Goal: Information Seeking & Learning: Find specific fact

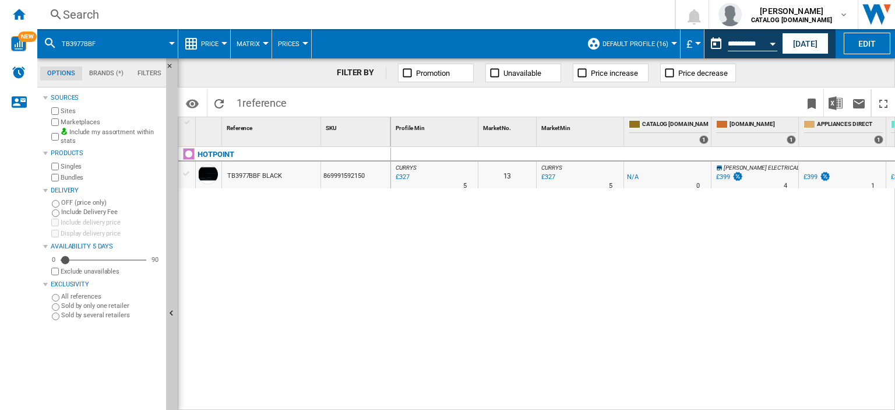
click at [84, 13] on div "Search" at bounding box center [354, 14] width 582 height 16
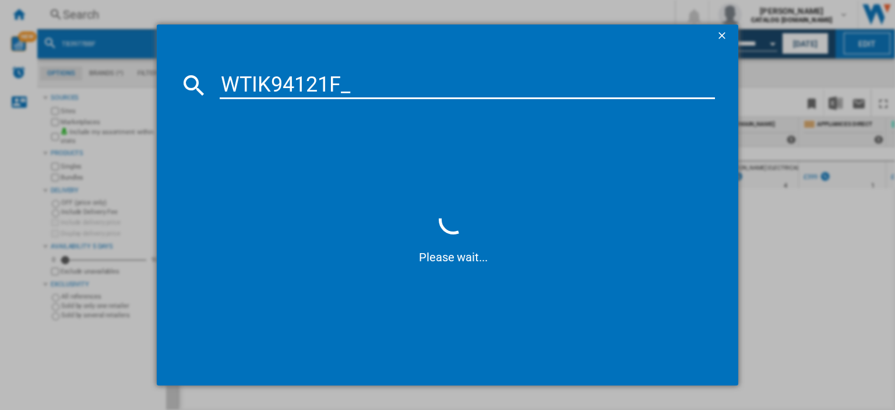
type input "WTIK94121F"
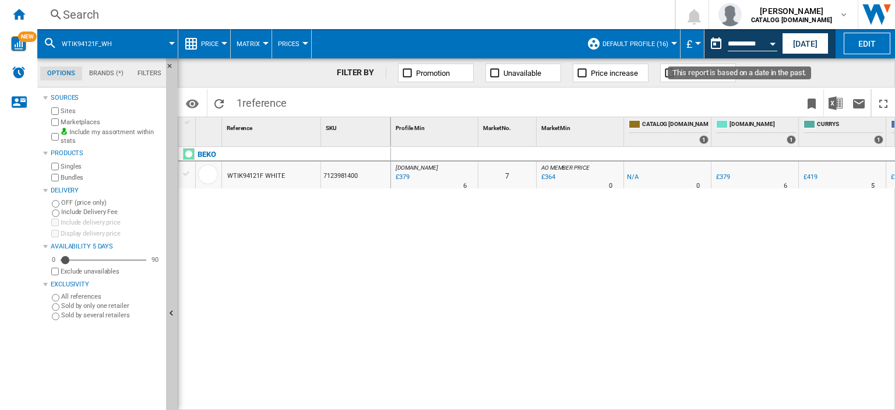
click at [774, 48] on button "Open calendar" at bounding box center [773, 41] width 21 height 21
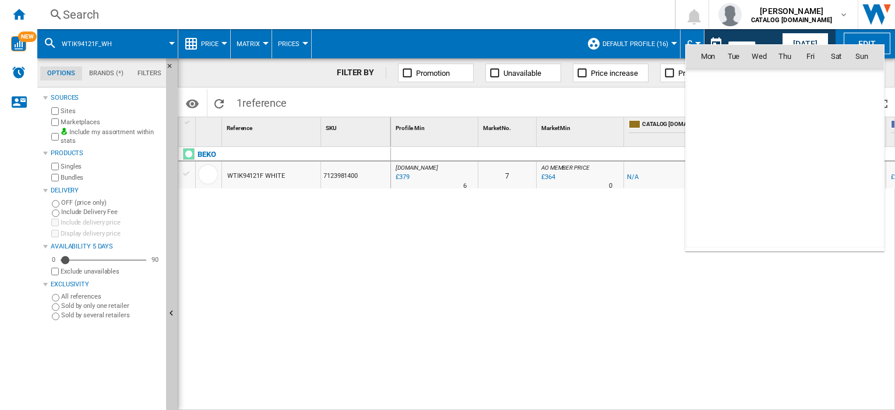
scroll to position [5562, 0]
click at [805, 134] on span "10" at bounding box center [811, 133] width 24 height 24
type input "**********"
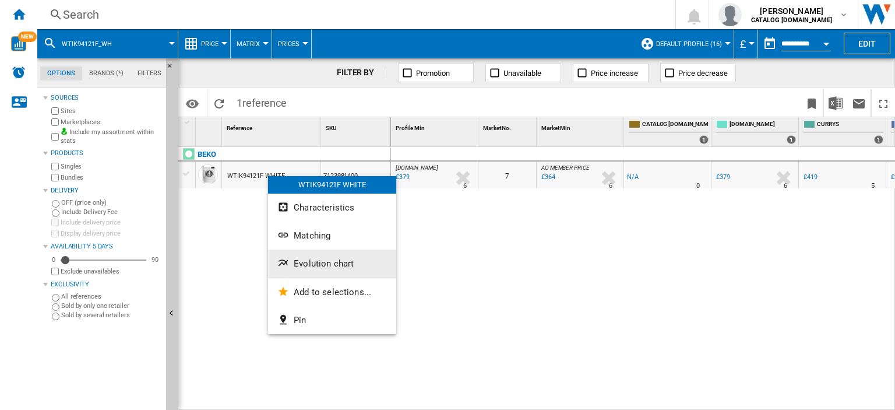
click at [302, 265] on span "Evolution chart" at bounding box center [324, 263] width 60 height 10
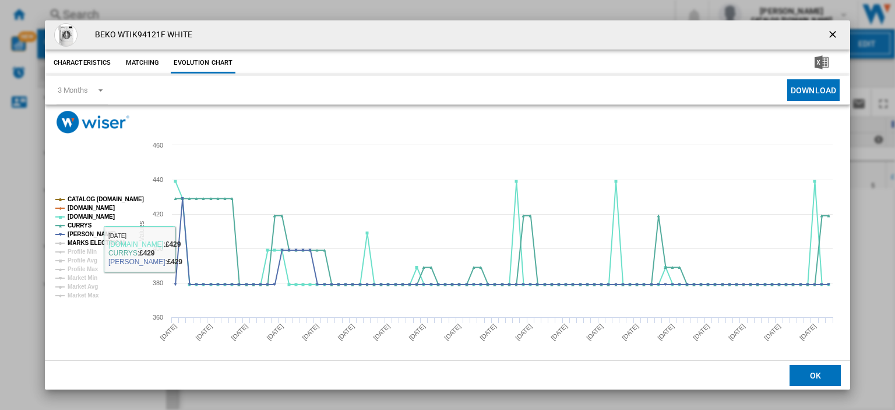
click at [103, 241] on tspan "MARKS ELECTRICAL" at bounding box center [97, 243] width 59 height 6
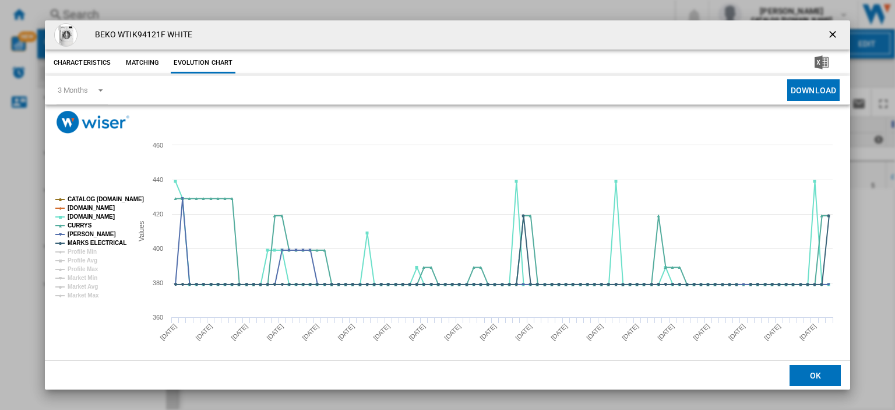
click at [827, 32] on ng-md-icon "getI18NText('BUTTONS.CLOSE_DIALOG')" at bounding box center [834, 36] width 14 height 14
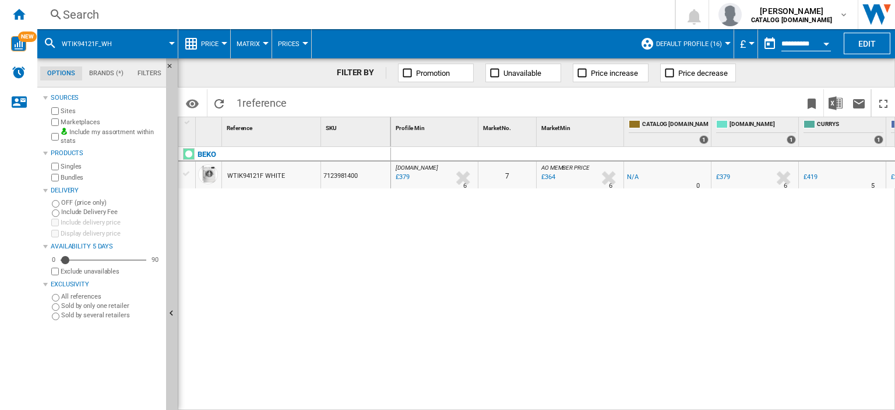
click at [78, 10] on div "Search" at bounding box center [354, 14] width 582 height 16
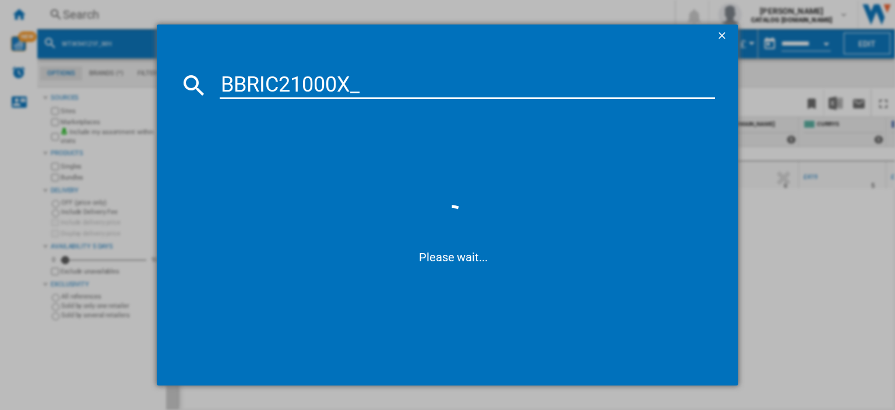
type input "BBRIC21000X"
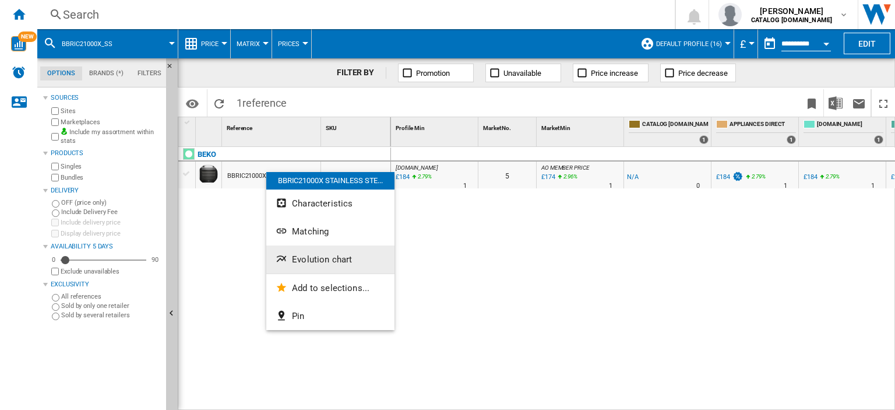
click at [345, 264] on span "Evolution chart" at bounding box center [322, 259] width 60 height 10
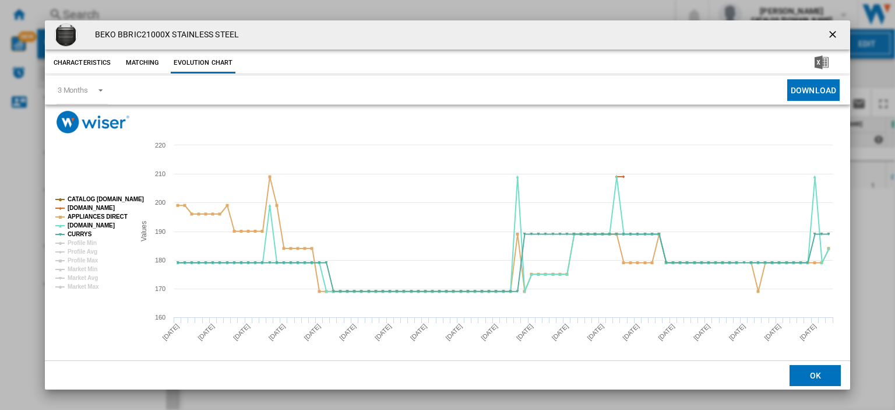
click at [827, 36] on ng-md-icon "getI18NText('BUTTONS.CLOSE_DIALOG')" at bounding box center [834, 36] width 14 height 14
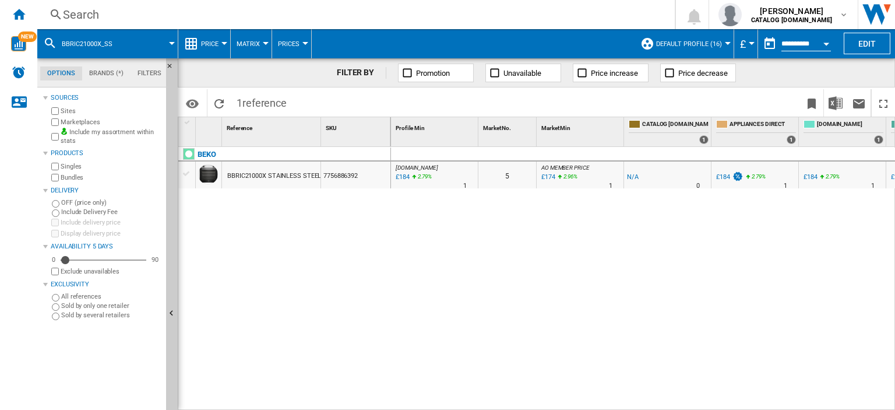
click at [90, 15] on div "Search" at bounding box center [354, 14] width 582 height 16
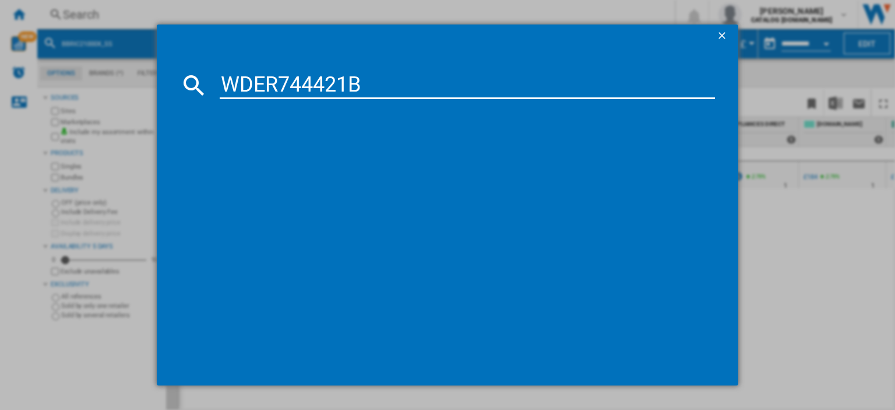
type input "WDER744421B"
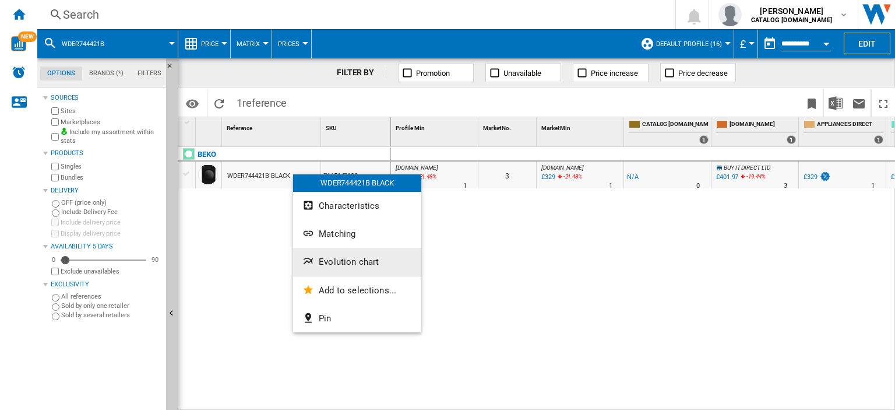
click at [346, 268] on button "Evolution chart" at bounding box center [357, 262] width 128 height 28
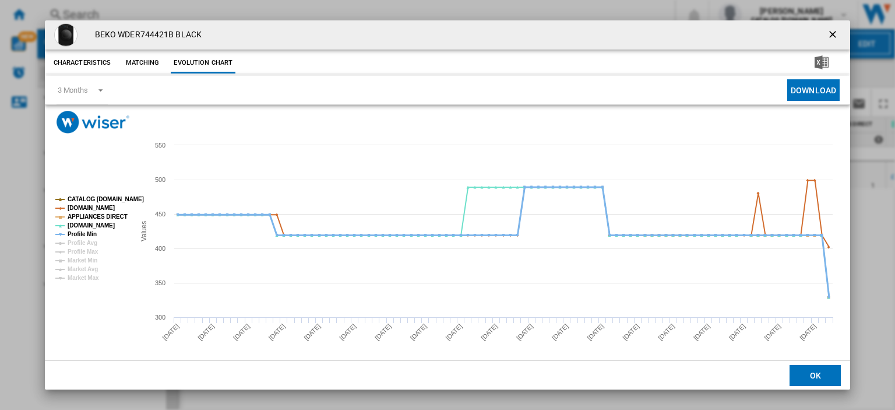
click at [88, 234] on tspan "Profile Min" at bounding box center [82, 234] width 29 height 6
click at [827, 31] on ng-md-icon "getI18NText('BUTTONS.CLOSE_DIALOG')" at bounding box center [834, 36] width 14 height 14
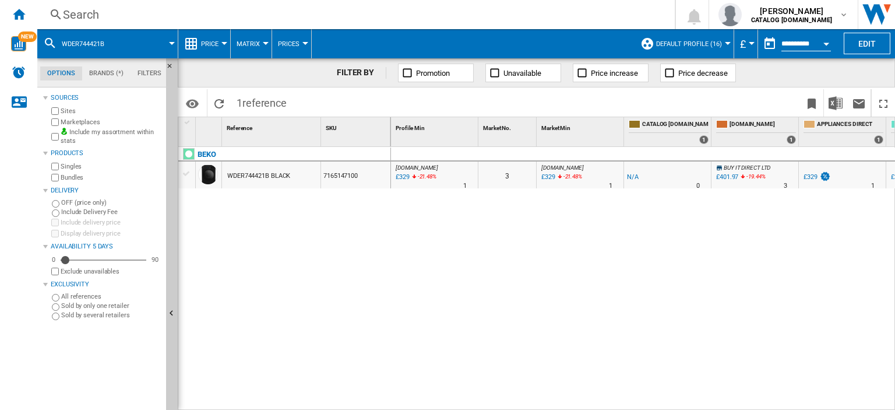
click at [82, 12] on div "Search" at bounding box center [354, 14] width 582 height 16
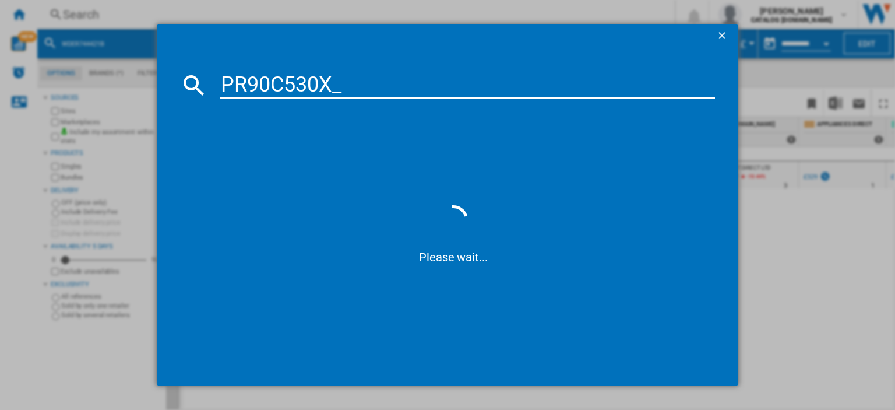
type input "PR90C530X"
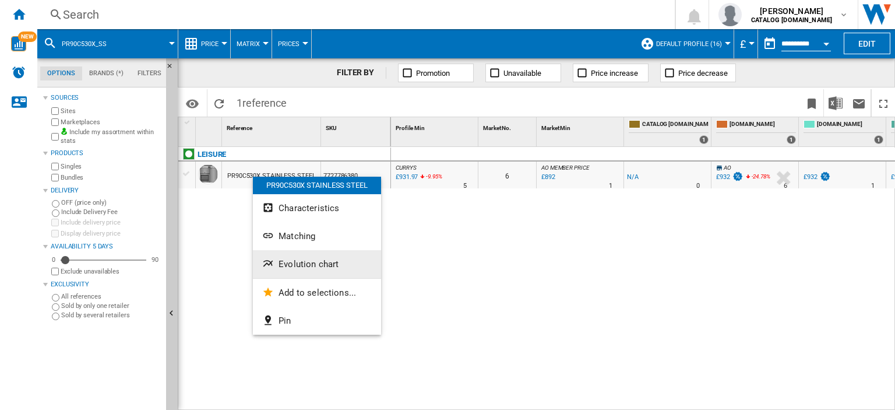
click at [287, 269] on button "Evolution chart" at bounding box center [317, 264] width 128 height 28
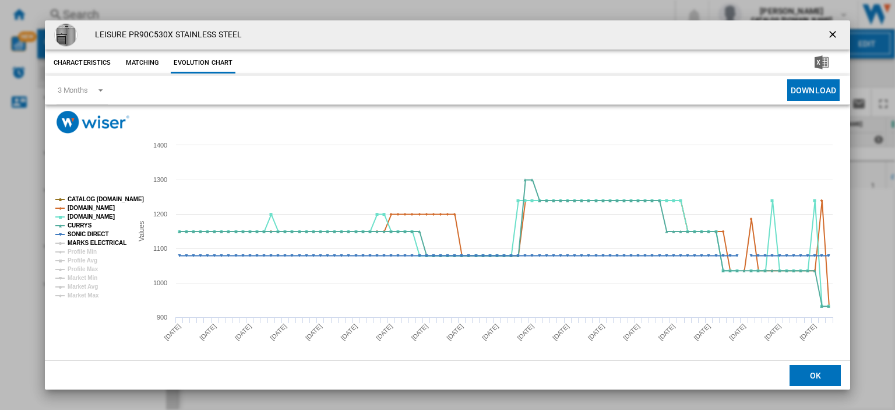
click at [92, 240] on tspan "MARKS ELECTRICAL" at bounding box center [97, 243] width 59 height 6
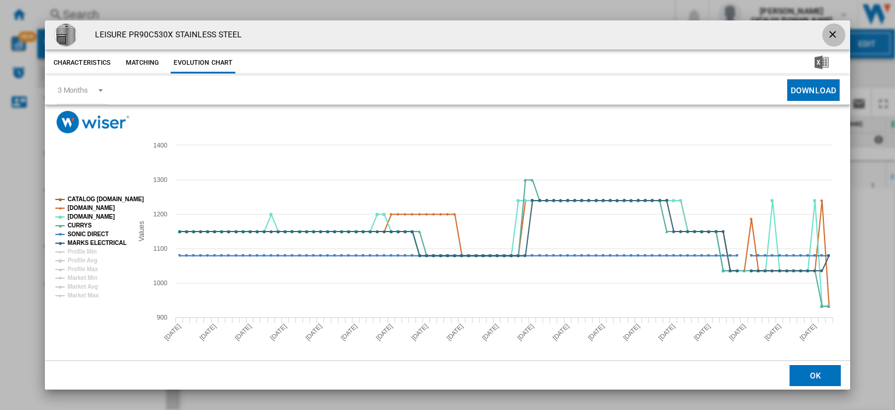
click at [827, 29] on ng-md-icon "getI18NText('BUTTONS.CLOSE_DIALOG')" at bounding box center [834, 36] width 14 height 14
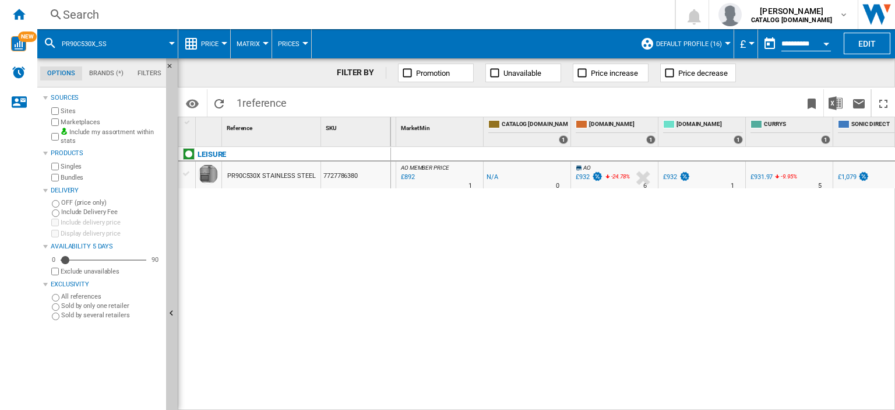
scroll to position [0, 219]
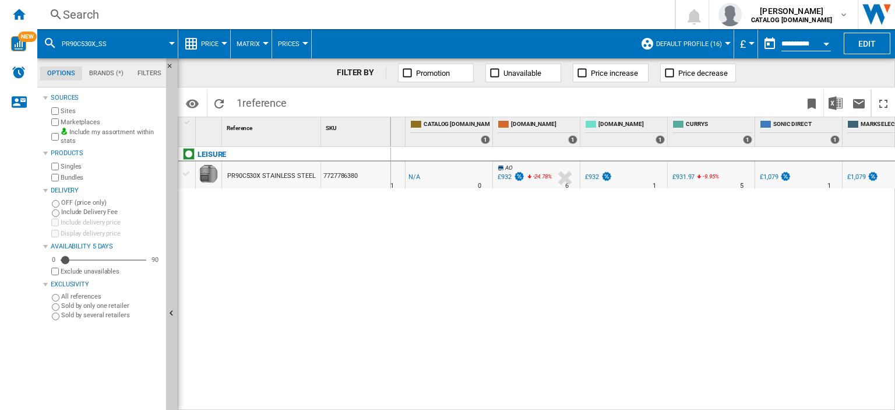
click at [683, 179] on div "£931.97" at bounding box center [684, 177] width 22 height 8
click at [92, 11] on div "Search" at bounding box center [354, 14] width 582 height 16
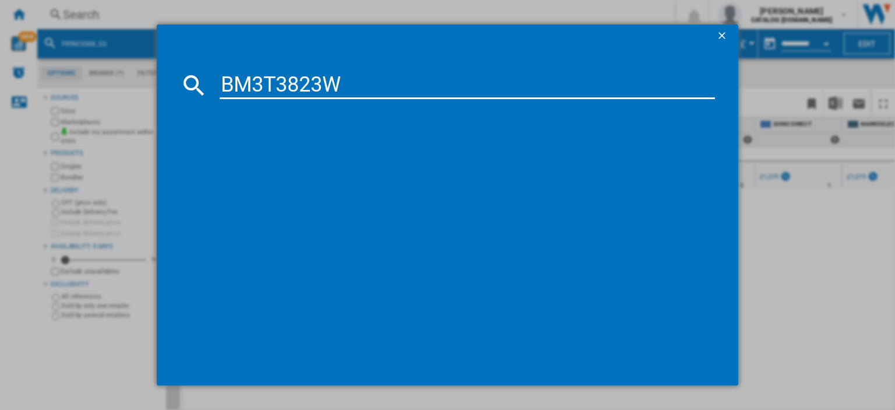
type input "BM3T3823W"
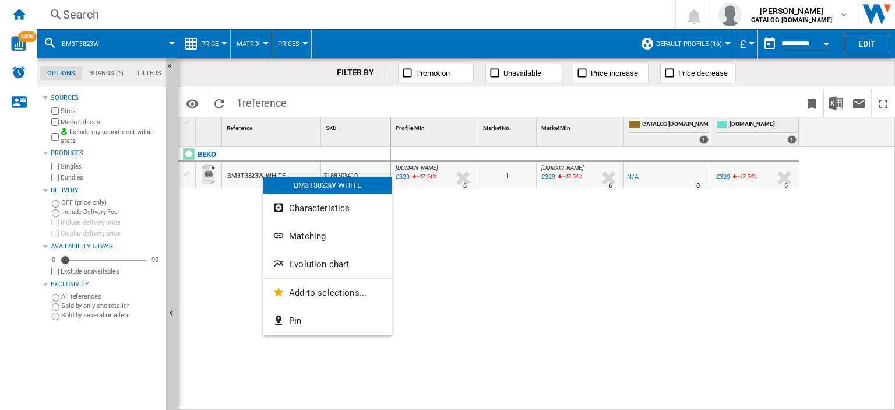
click at [75, 16] on div at bounding box center [447, 205] width 895 height 410
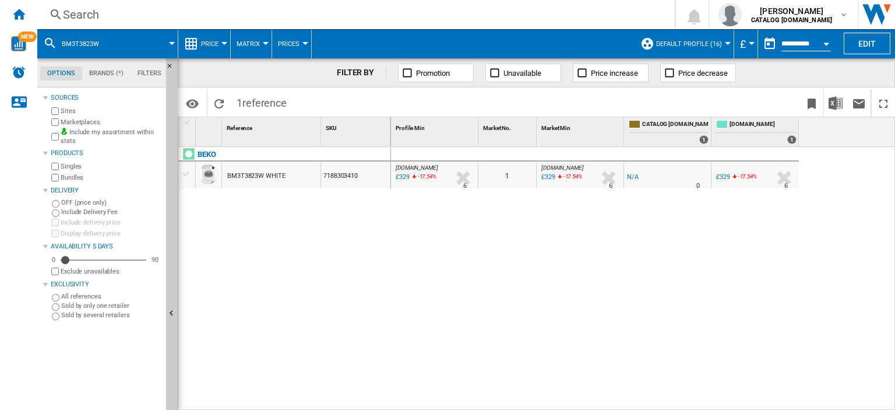
click at [85, 17] on div "Search" at bounding box center [354, 14] width 582 height 16
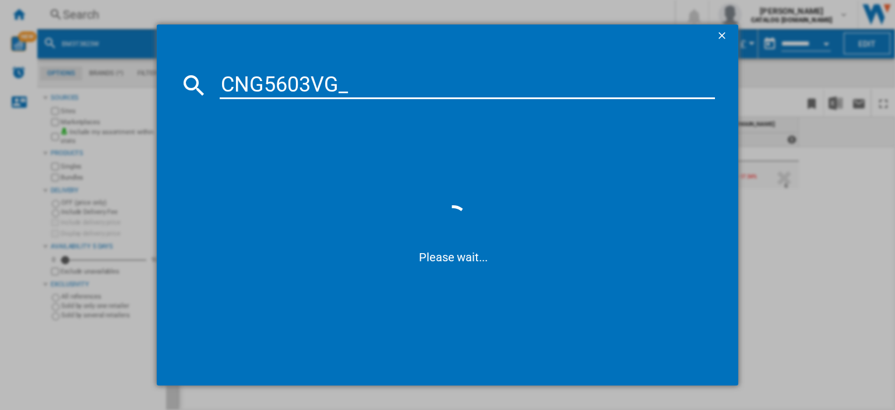
type input "CNG5603VG"
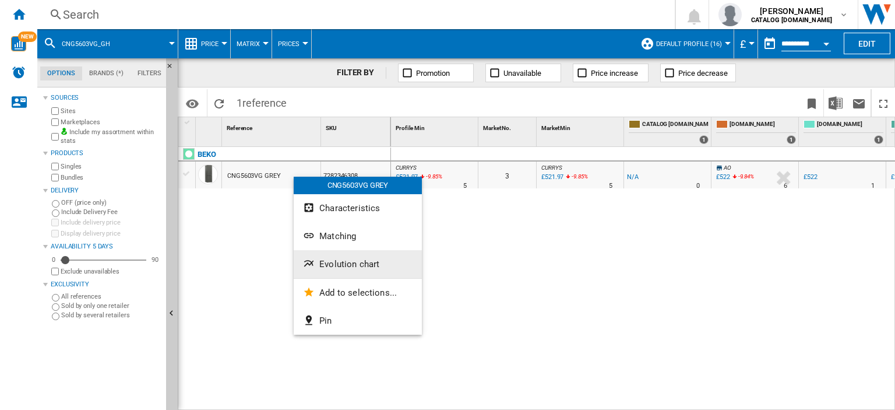
click at [351, 262] on span "Evolution chart" at bounding box center [349, 264] width 60 height 10
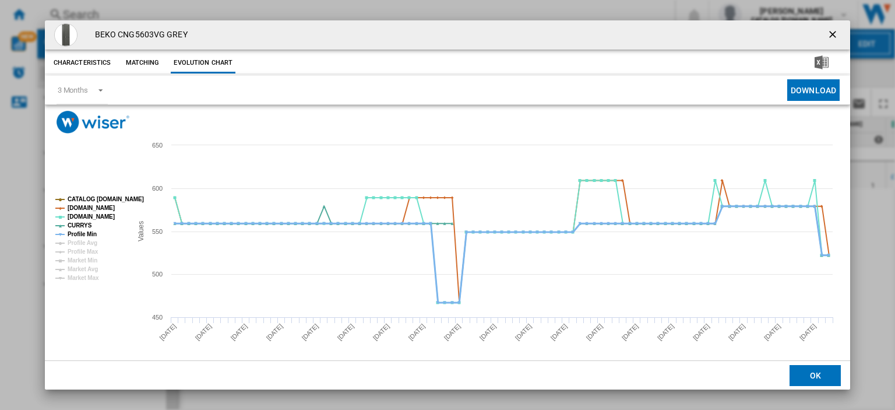
click at [84, 231] on tspan "Profile Min" at bounding box center [82, 234] width 29 height 6
click at [827, 33] on ng-md-icon "getI18NText('BUTTONS.CLOSE_DIALOG')" at bounding box center [834, 36] width 14 height 14
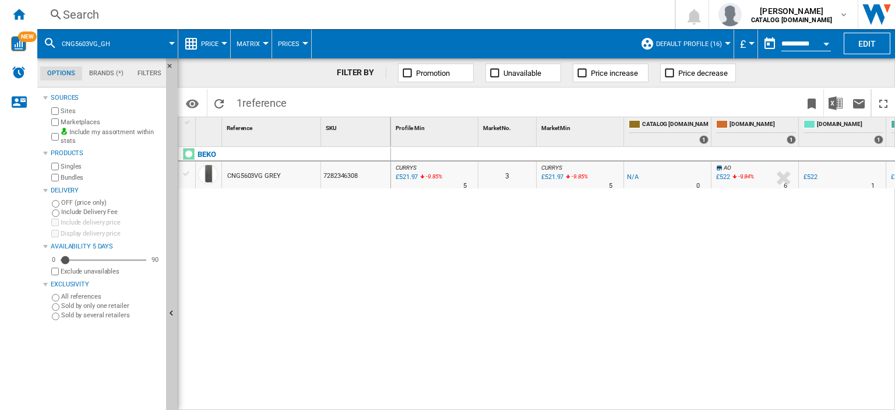
click at [82, 16] on div "Search" at bounding box center [354, 14] width 582 height 16
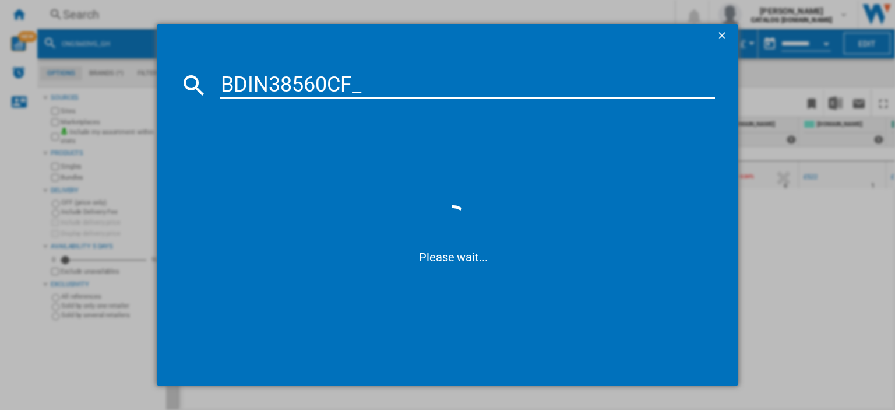
type input "BDIN38560CF"
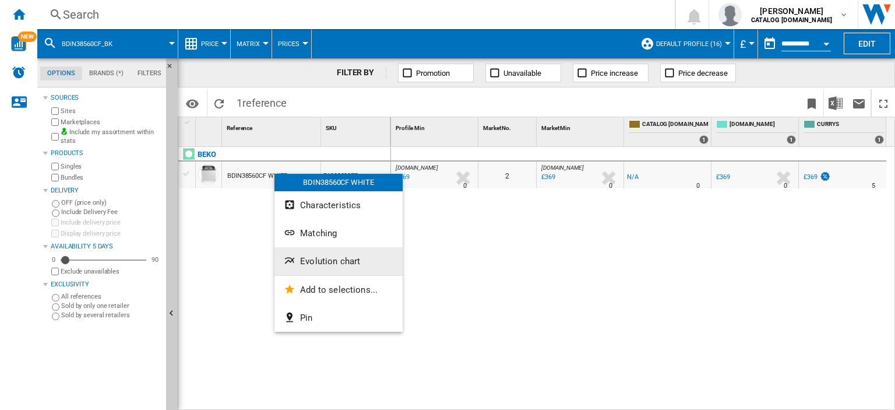
click at [325, 258] on span "Evolution chart" at bounding box center [330, 261] width 60 height 10
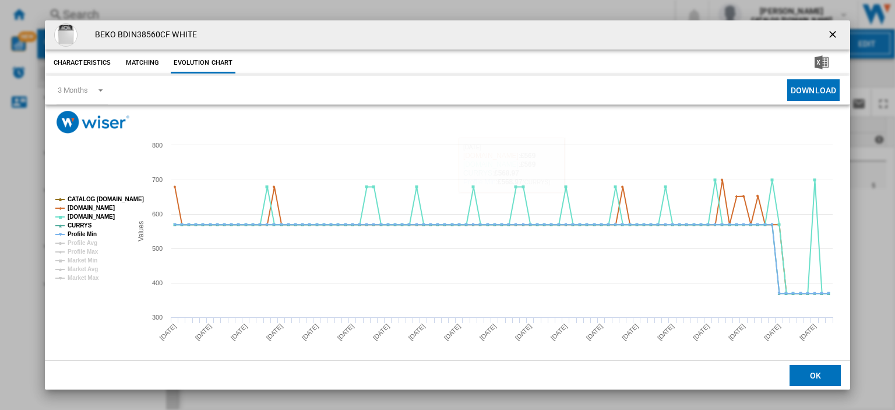
click at [829, 35] on ng-md-icon "getI18NText('BUTTONS.CLOSE_DIALOG')" at bounding box center [834, 36] width 14 height 14
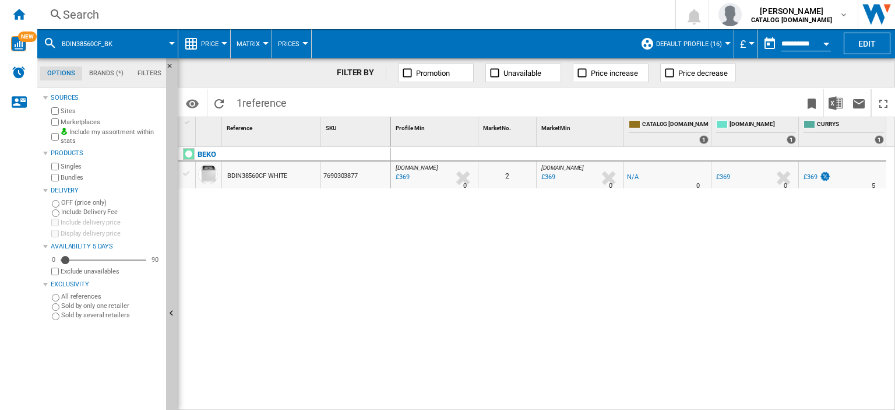
click at [83, 15] on div "Search" at bounding box center [354, 14] width 582 height 16
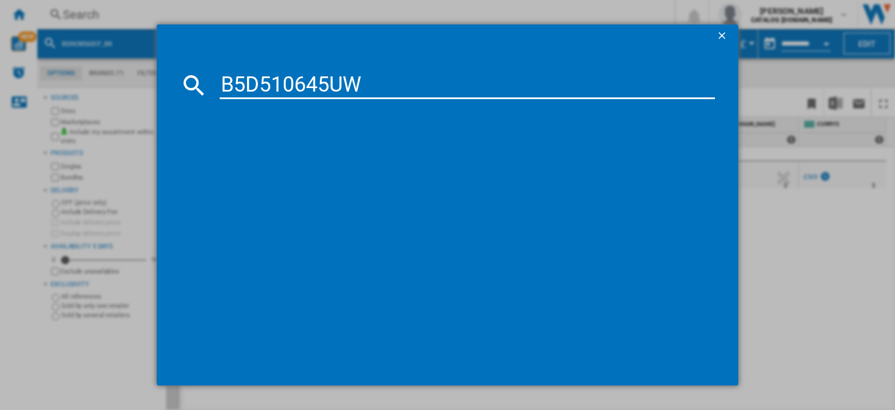
type input "B5D510645UW"
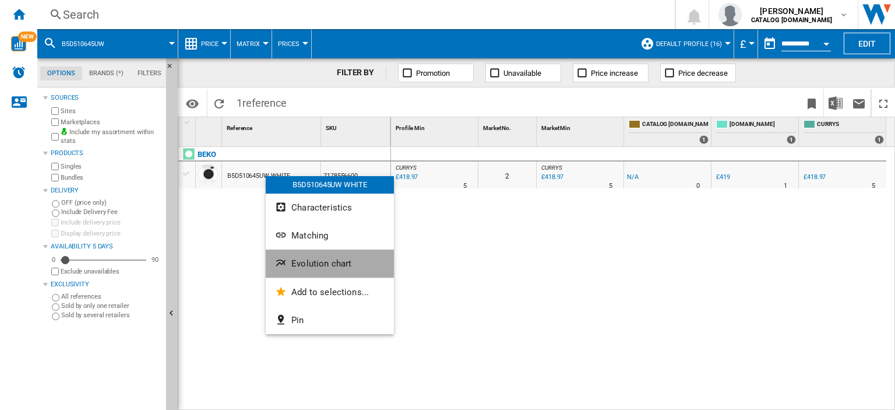
click at [311, 261] on span "Evolution chart" at bounding box center [321, 263] width 60 height 10
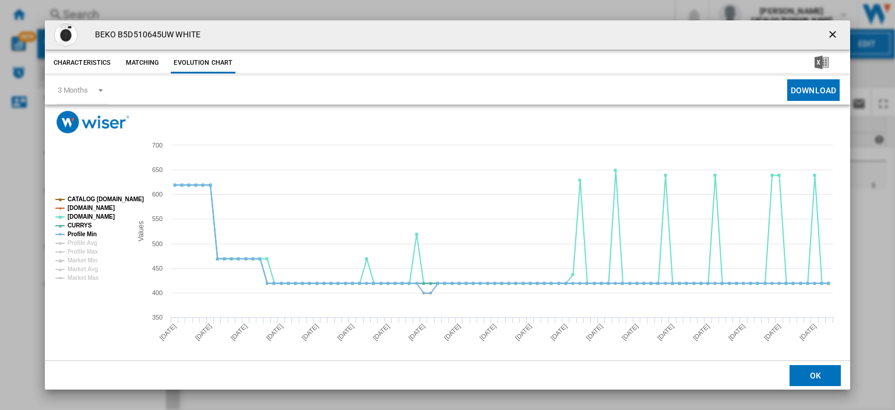
click at [827, 37] on ng-md-icon "getI18NText('BUTTONS.CLOSE_DIALOG')" at bounding box center [834, 36] width 14 height 14
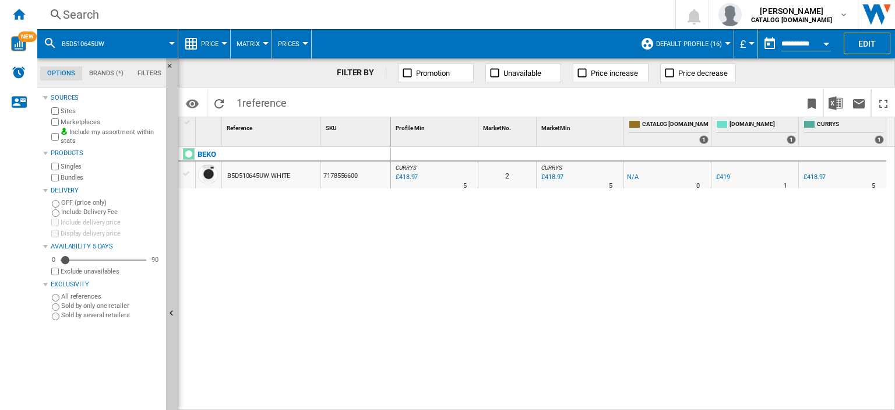
click at [73, 10] on div "Search" at bounding box center [354, 14] width 582 height 16
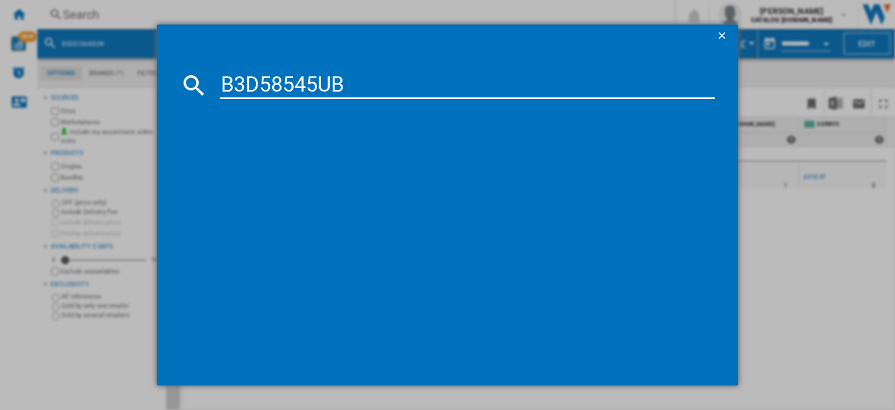
type input "B3D58545UB"
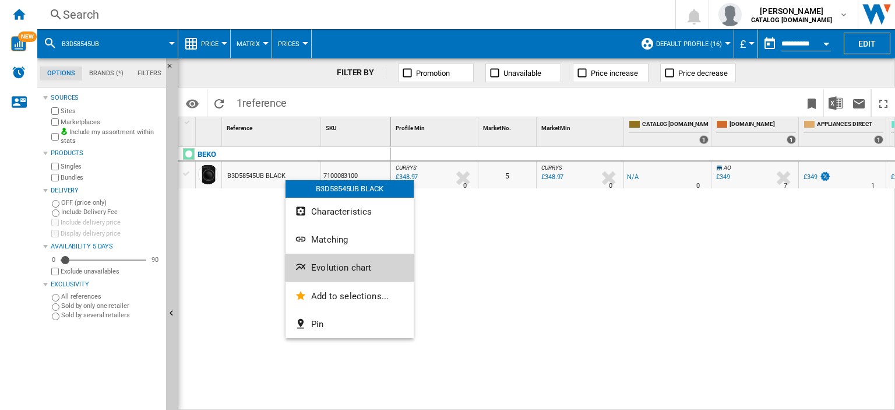
click at [324, 275] on button "Evolution chart" at bounding box center [350, 268] width 128 height 28
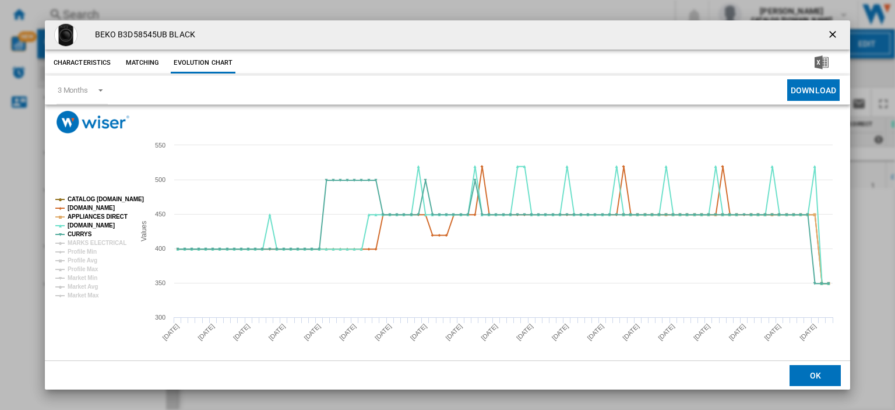
click at [827, 34] on ng-md-icon "getI18NText('BUTTONS.CLOSE_DIALOG')" at bounding box center [834, 36] width 14 height 14
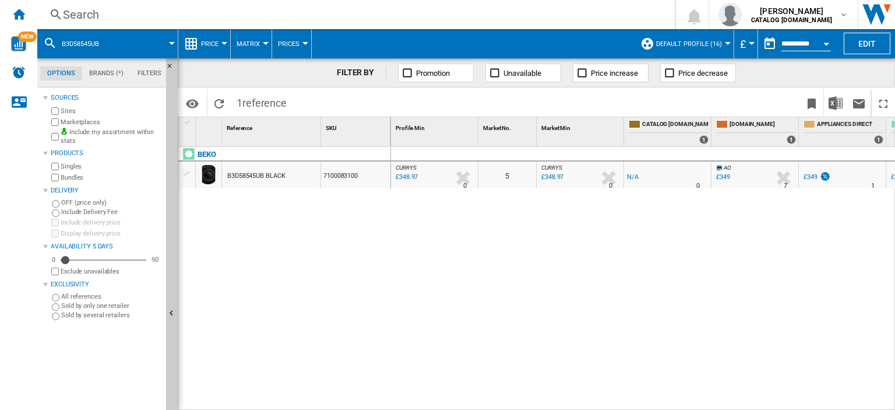
click at [82, 16] on div "Search" at bounding box center [354, 14] width 582 height 16
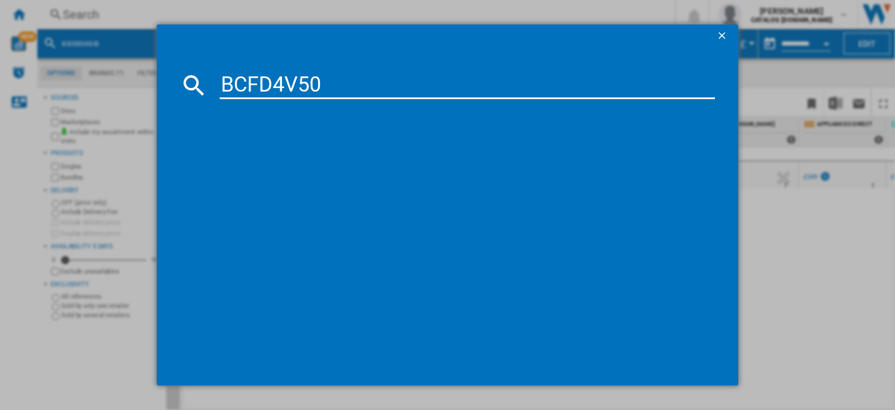
type input "BCFD4V50"
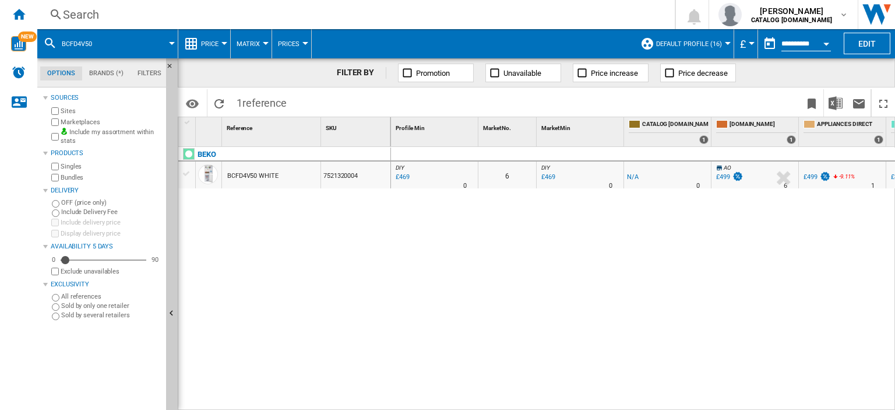
drag, startPoint x: 282, startPoint y: 161, endPoint x: 245, endPoint y: 177, distance: 40.5
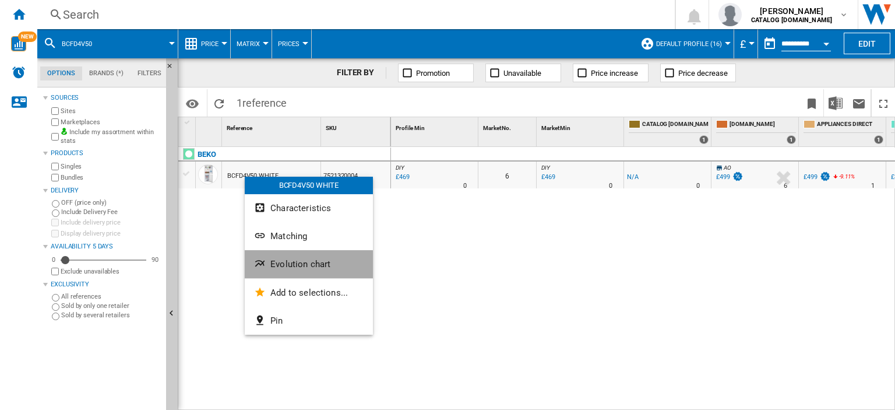
click at [287, 266] on span "Evolution chart" at bounding box center [301, 264] width 60 height 10
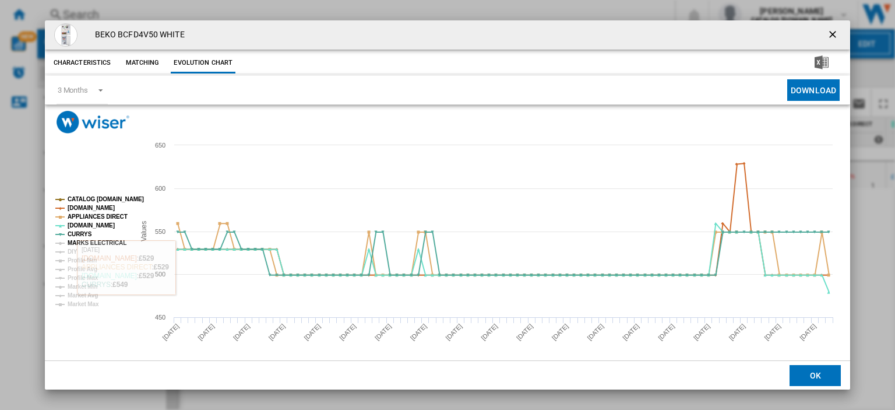
click at [89, 241] on tspan "MARKS ELECTRICAL" at bounding box center [97, 243] width 59 height 6
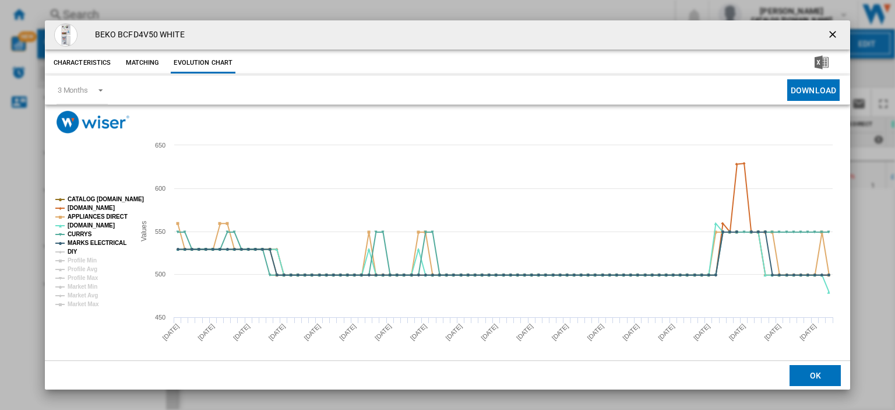
click at [70, 252] on tspan "DIY" at bounding box center [73, 251] width 10 height 6
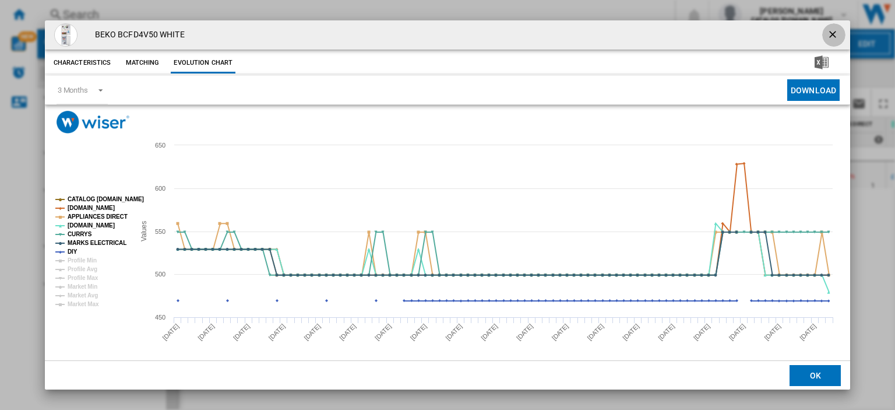
click at [828, 33] on ng-md-icon "getI18NText('BUTTONS.CLOSE_DIALOG')" at bounding box center [834, 36] width 14 height 14
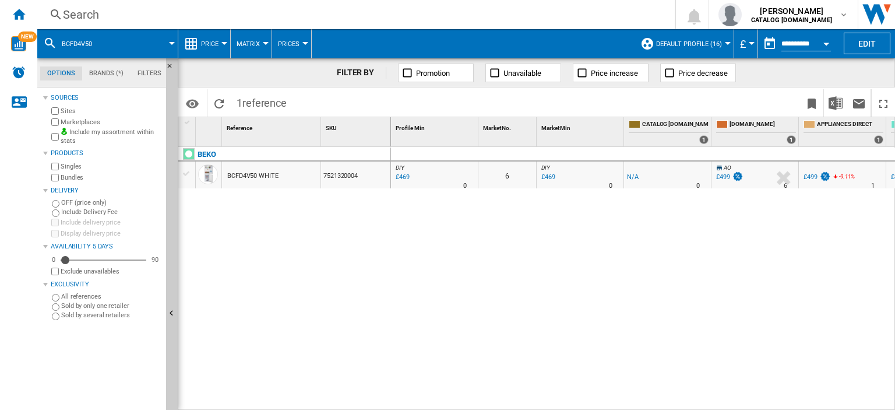
click at [77, 12] on div "Search" at bounding box center [354, 14] width 582 height 16
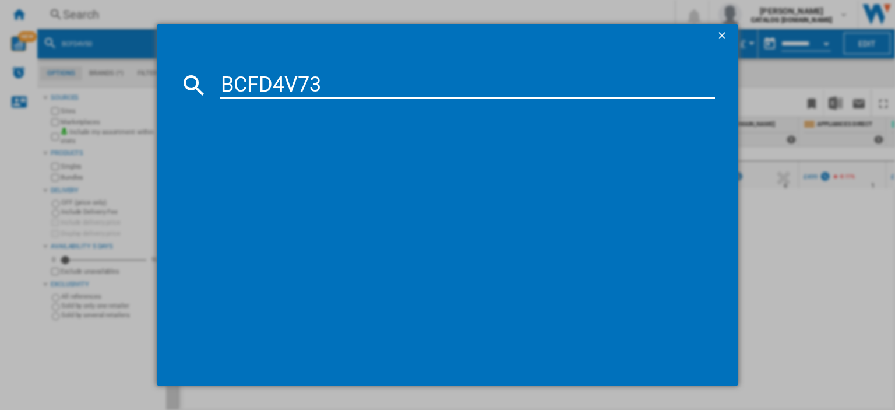
type input "BCFD4V73"
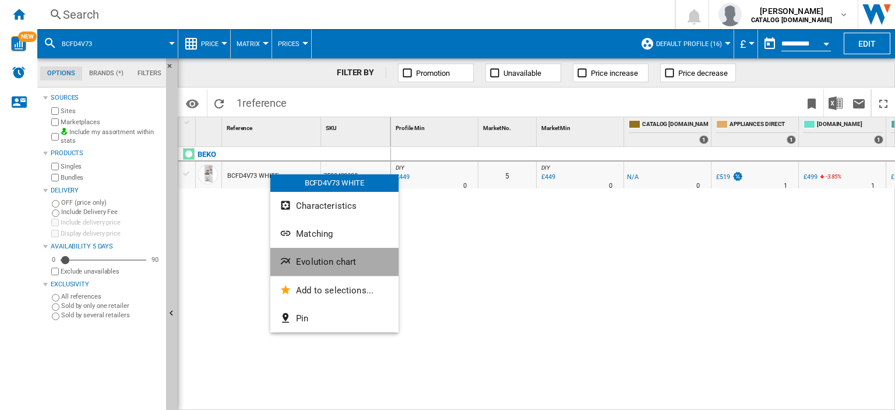
click at [310, 259] on span "Evolution chart" at bounding box center [326, 262] width 60 height 10
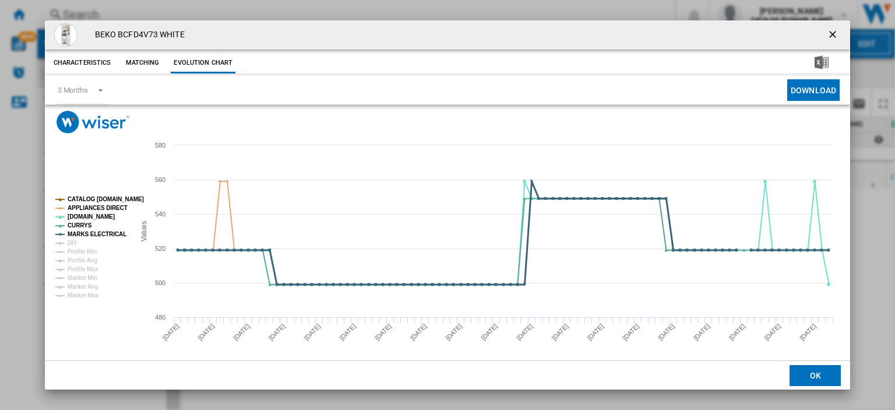
click at [95, 231] on tspan "MARKS ELECTRICAL" at bounding box center [97, 234] width 59 height 6
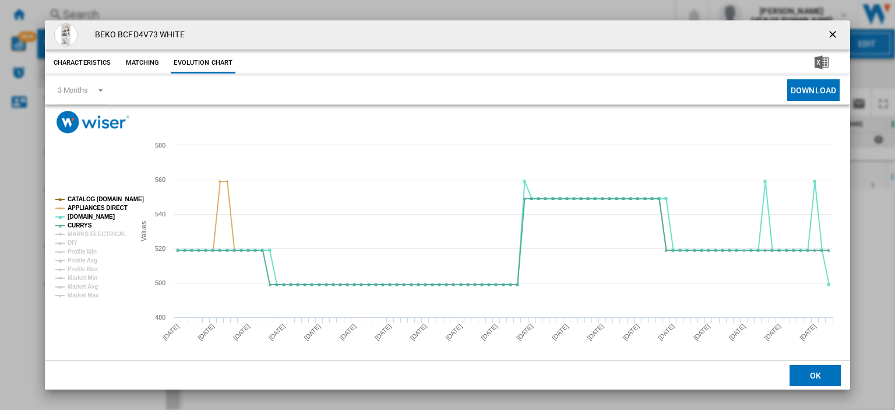
drag, startPoint x: 825, startPoint y: 34, endPoint x: 584, endPoint y: 3, distance: 243.4
click at [827, 34] on ng-md-icon "getI18NText('BUTTONS.CLOSE_DIALOG')" at bounding box center [834, 36] width 14 height 14
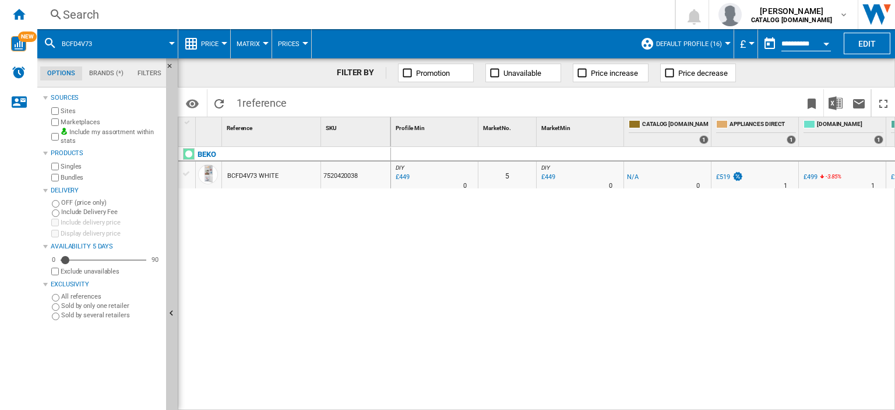
click at [72, 14] on div "Search" at bounding box center [354, 14] width 582 height 16
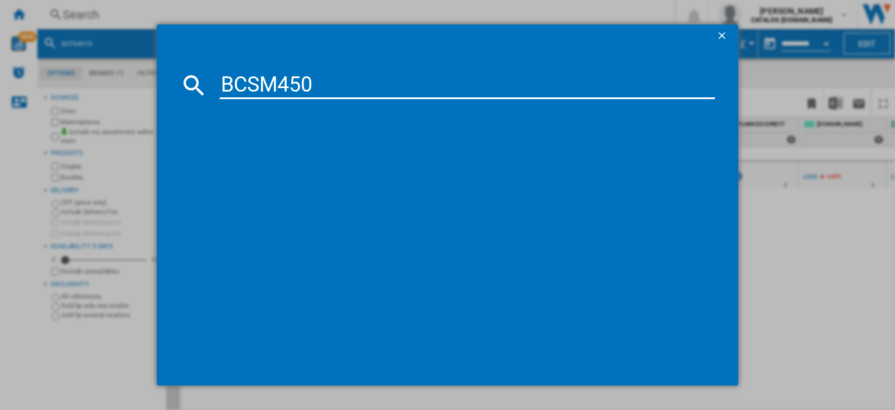
type input "BCSM450"
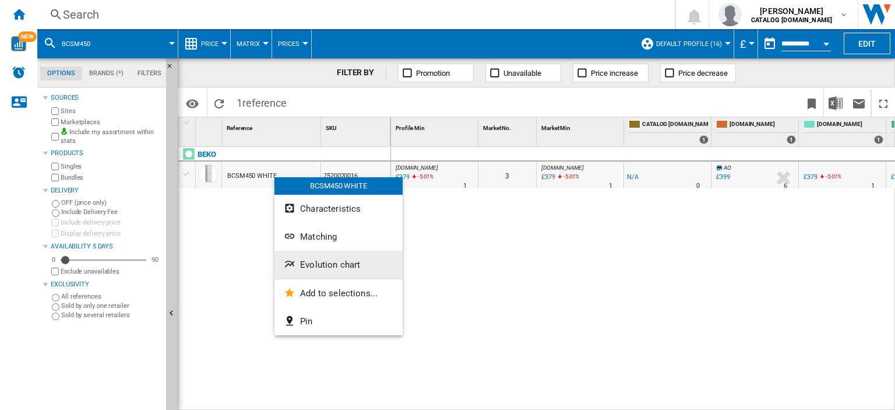
click at [324, 270] on span "Evolution chart" at bounding box center [330, 264] width 60 height 10
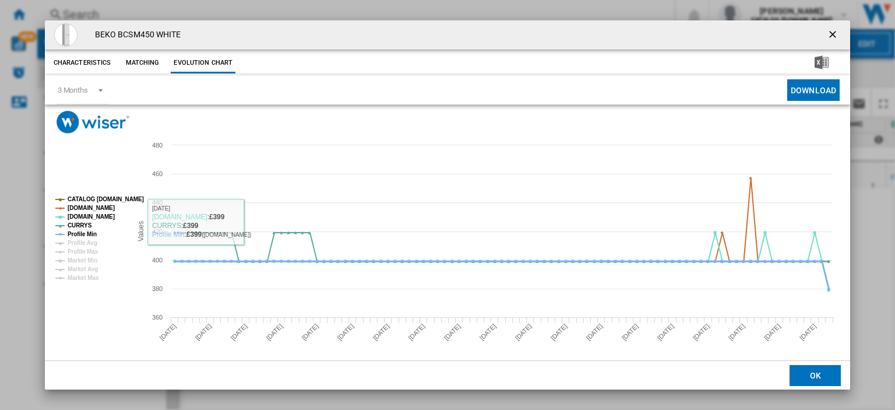
click at [79, 233] on tspan "Profile Min" at bounding box center [82, 234] width 29 height 6
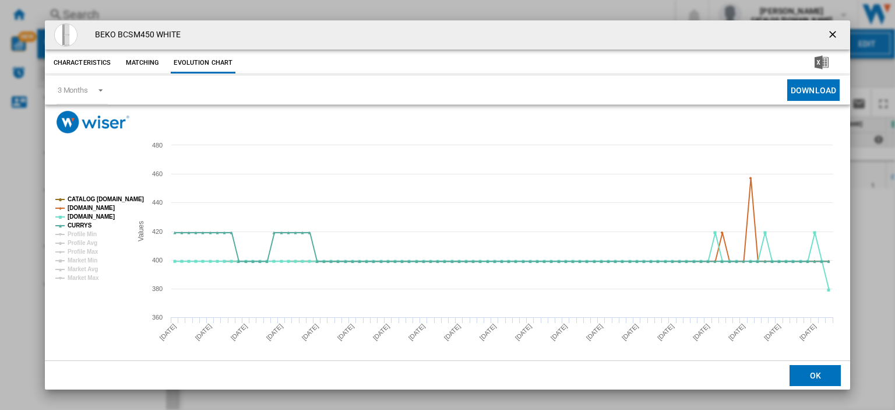
click at [828, 34] on ng-md-icon "getI18NText('BUTTONS.CLOSE_DIALOG')" at bounding box center [834, 36] width 14 height 14
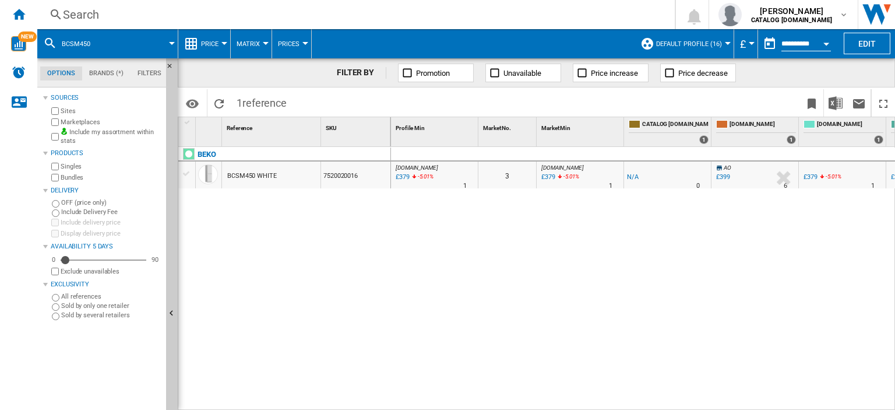
click at [73, 14] on div "Search" at bounding box center [354, 14] width 582 height 16
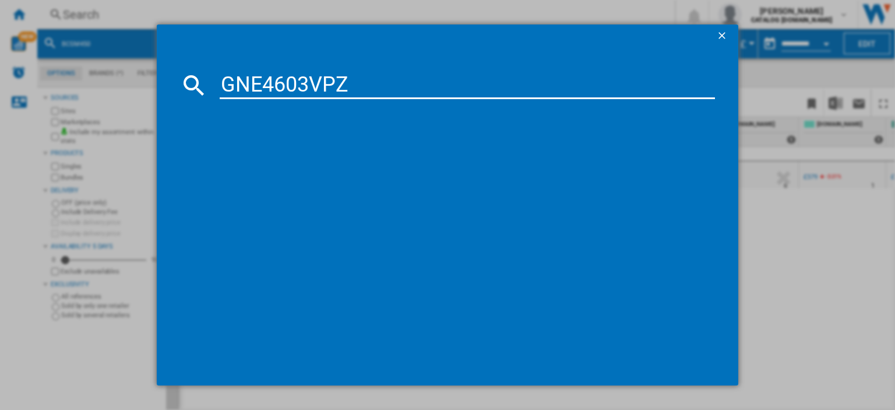
type input "GNE4603VPZ"
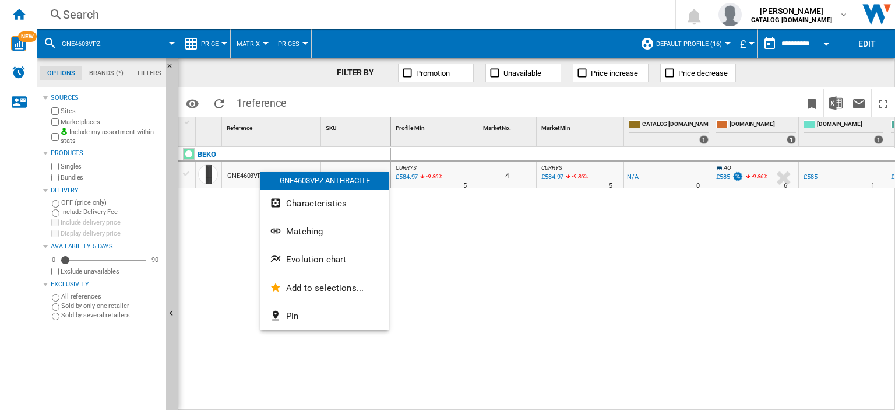
click at [82, 15] on div at bounding box center [447, 205] width 895 height 410
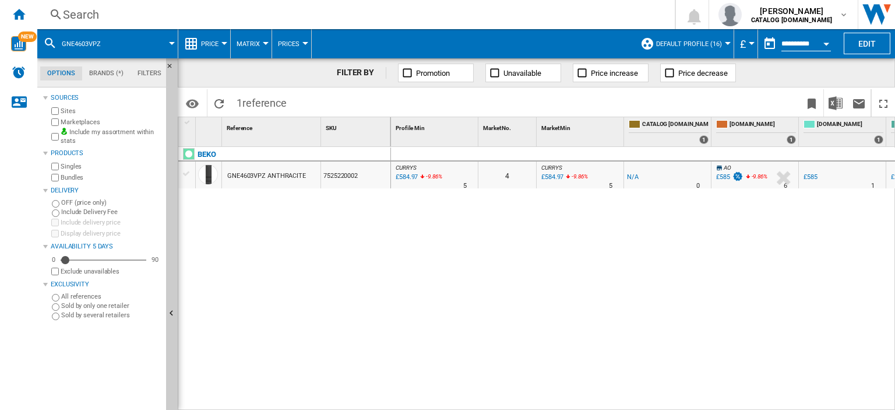
click at [86, 15] on div "Search" at bounding box center [354, 14] width 582 height 16
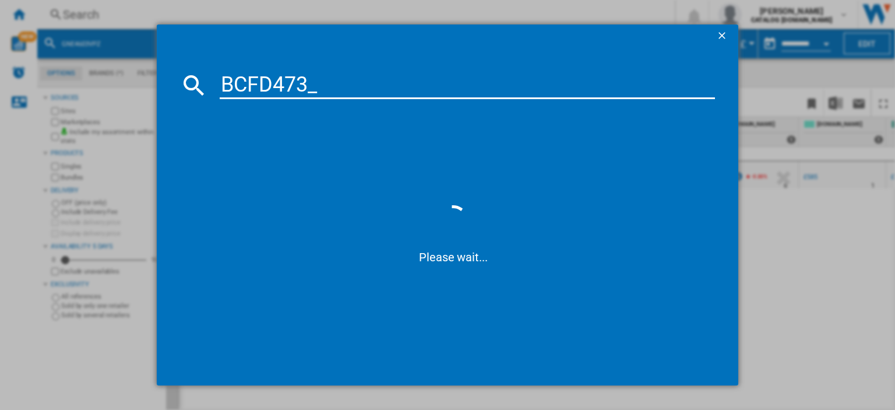
type input "BCFD473"
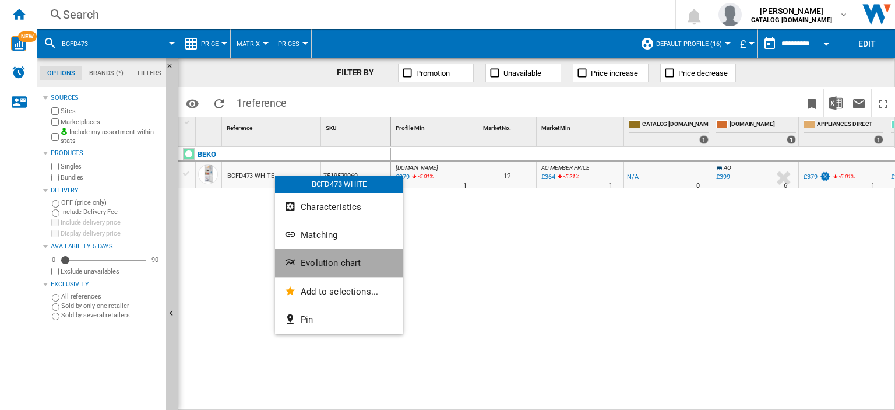
click at [331, 264] on span "Evolution chart" at bounding box center [331, 263] width 60 height 10
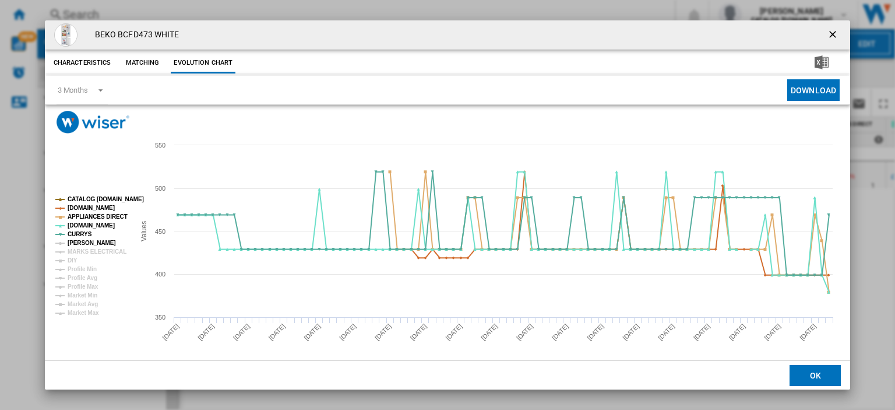
click at [79, 243] on tspan "[PERSON_NAME]" at bounding box center [92, 243] width 48 height 6
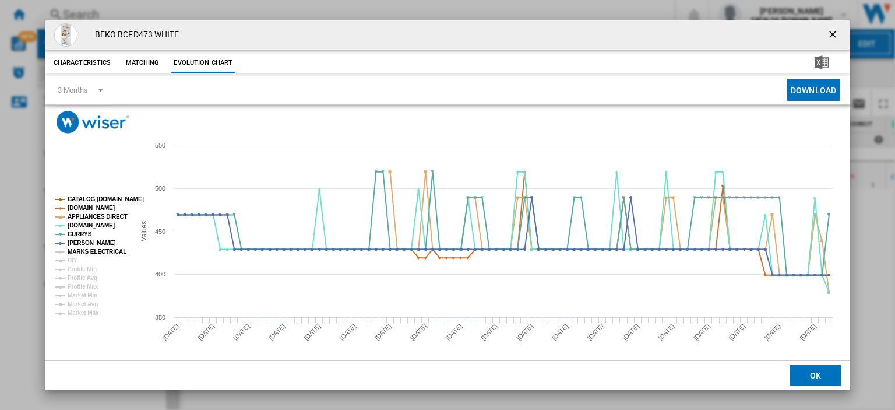
click at [79, 253] on tspan "MARKS ELECTRICAL" at bounding box center [97, 251] width 59 height 6
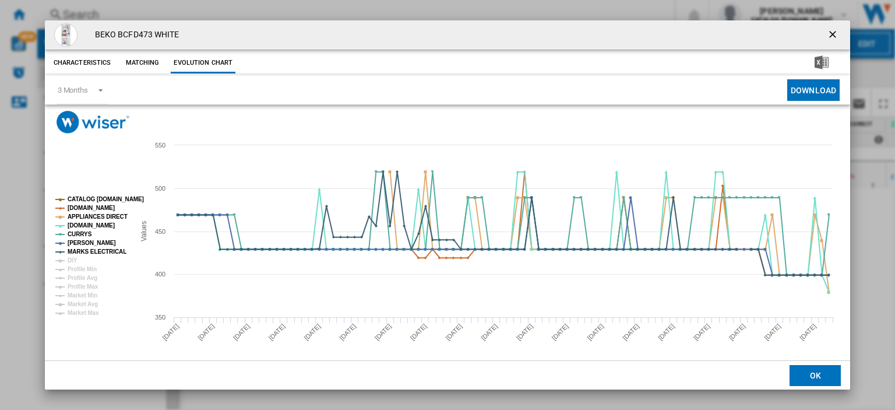
click at [827, 30] on ng-md-icon "getI18NText('BUTTONS.CLOSE_DIALOG')" at bounding box center [834, 36] width 14 height 14
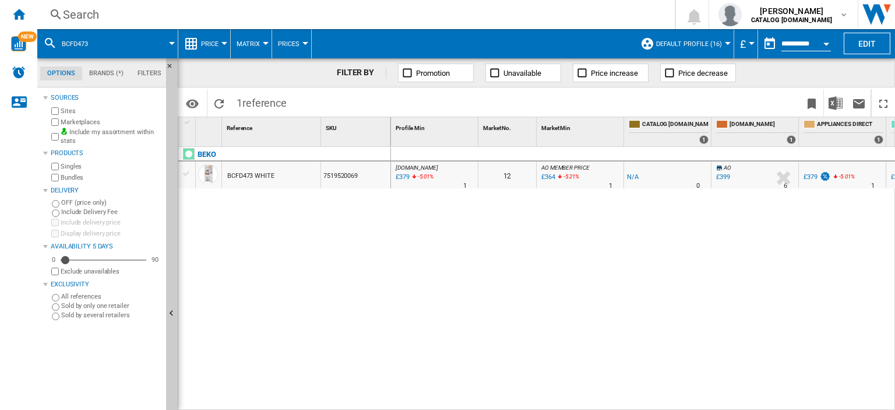
click at [75, 14] on div "Search" at bounding box center [354, 14] width 582 height 16
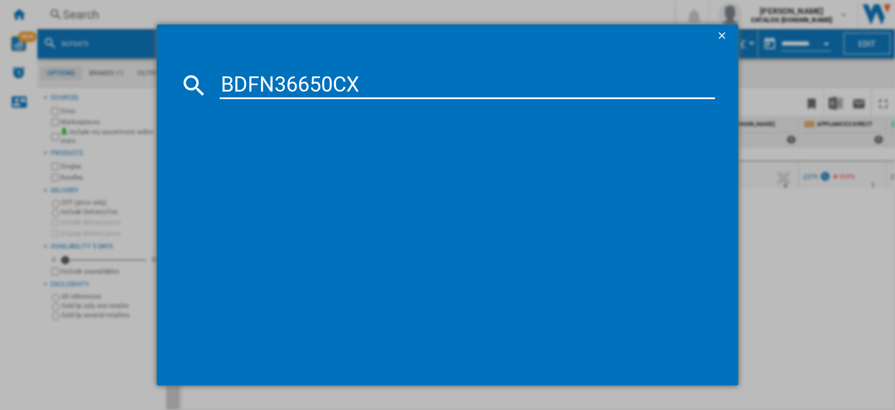
type input "BDFN36650CX"
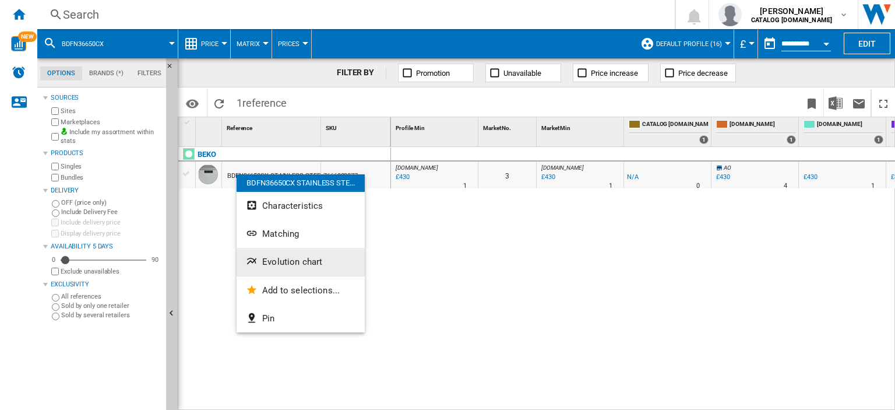
click at [293, 261] on span "Evolution chart" at bounding box center [292, 262] width 60 height 10
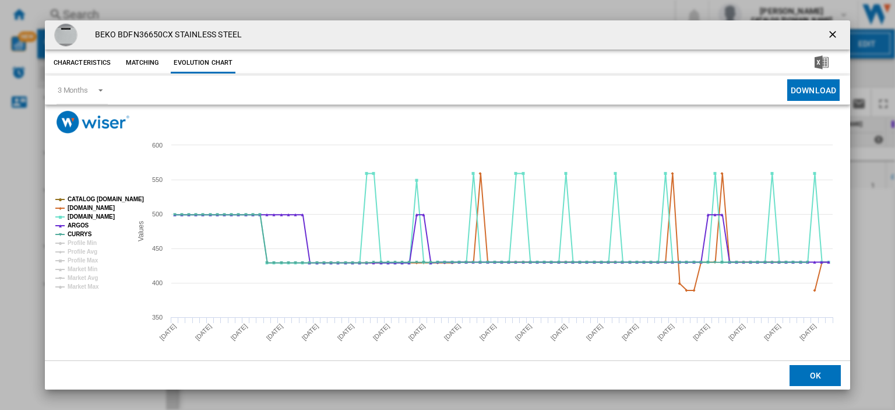
click at [827, 30] on ng-md-icon "getI18NText('BUTTONS.CLOSE_DIALOG')" at bounding box center [834, 36] width 14 height 14
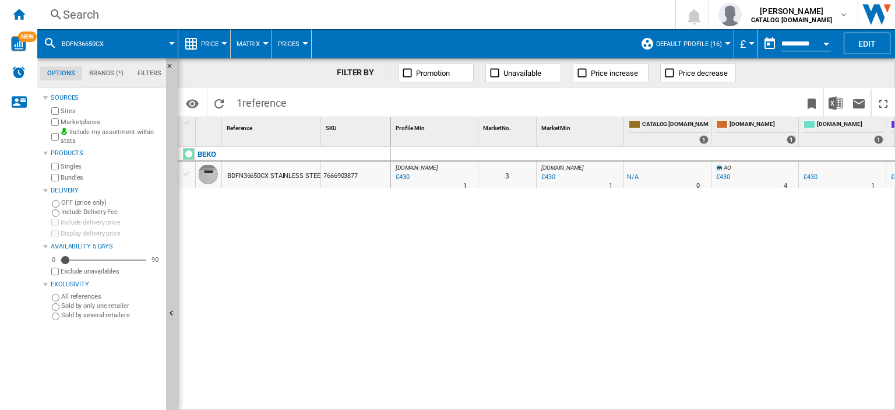
click at [79, 17] on div "Search" at bounding box center [354, 14] width 582 height 16
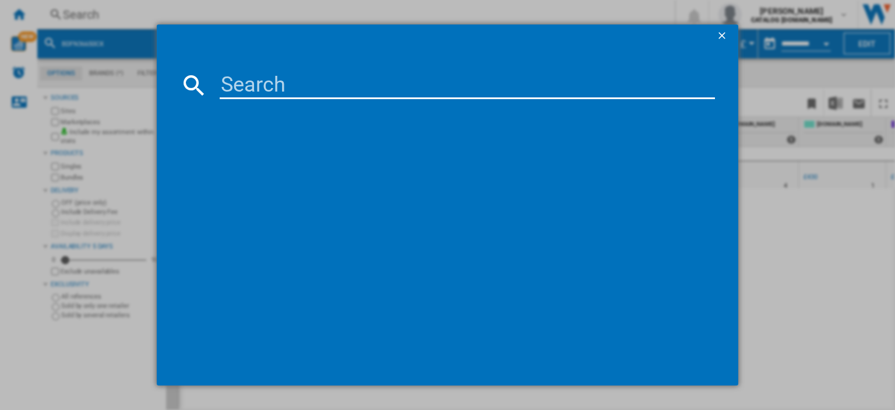
click at [234, 83] on input at bounding box center [468, 85] width 496 height 28
type input "DVS04020B"
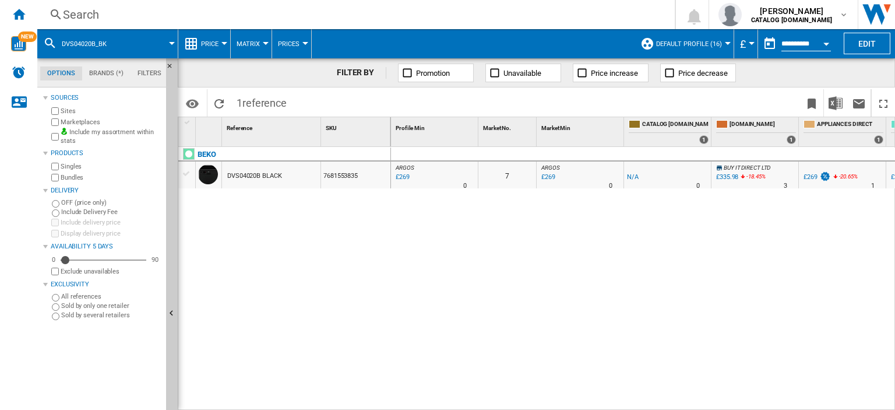
click at [77, 16] on div "Search" at bounding box center [354, 14] width 582 height 16
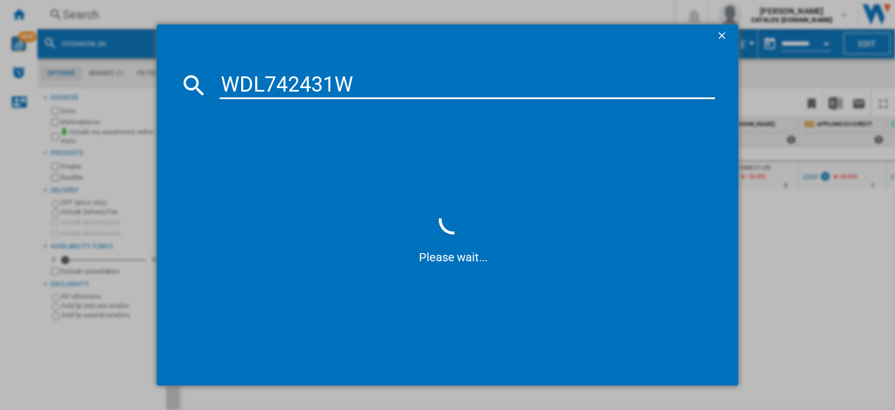
type input "WDL742431W"
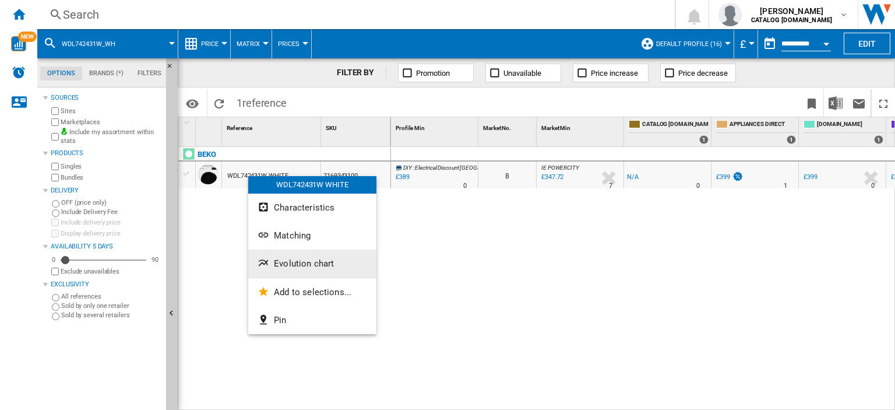
click at [290, 263] on span "Evolution chart" at bounding box center [304, 263] width 60 height 10
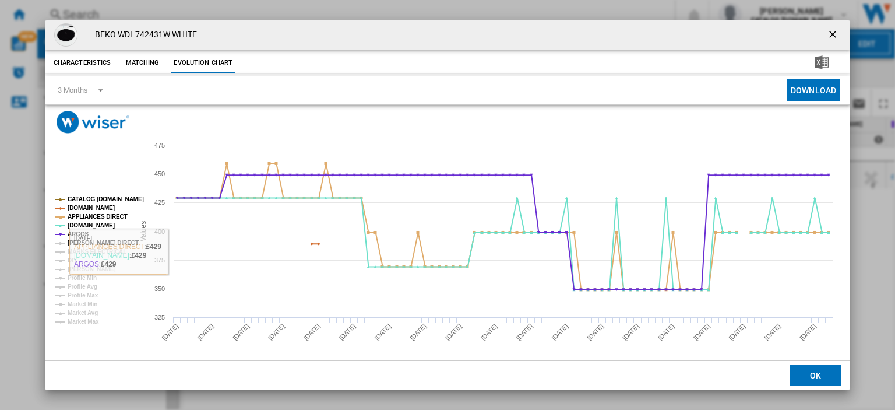
click at [86, 240] on tspan "[PERSON_NAME] DIRECT" at bounding box center [103, 243] width 71 height 6
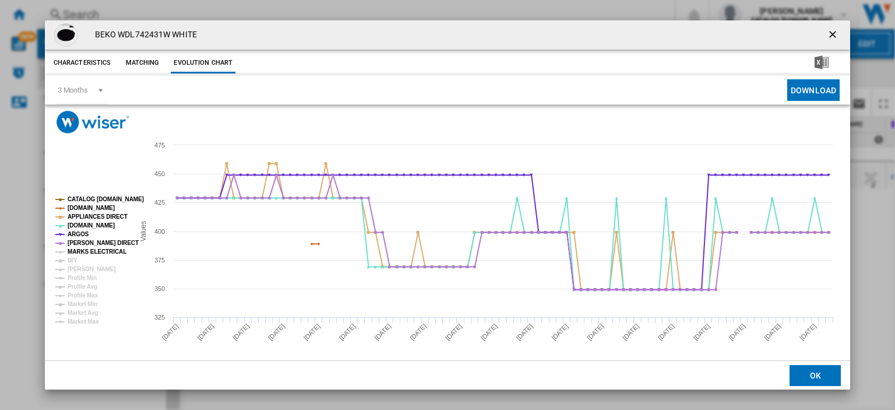
click at [85, 251] on tspan "MARKS ELECTRICAL" at bounding box center [97, 251] width 59 height 6
click at [73, 257] on tspan "DIY" at bounding box center [73, 260] width 10 height 6
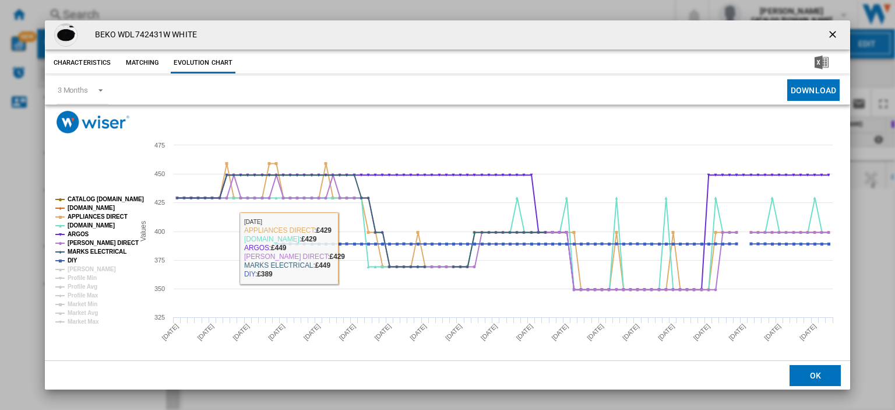
click at [827, 33] on ng-md-icon "getI18NText('BUTTONS.CLOSE_DIALOG')" at bounding box center [834, 36] width 14 height 14
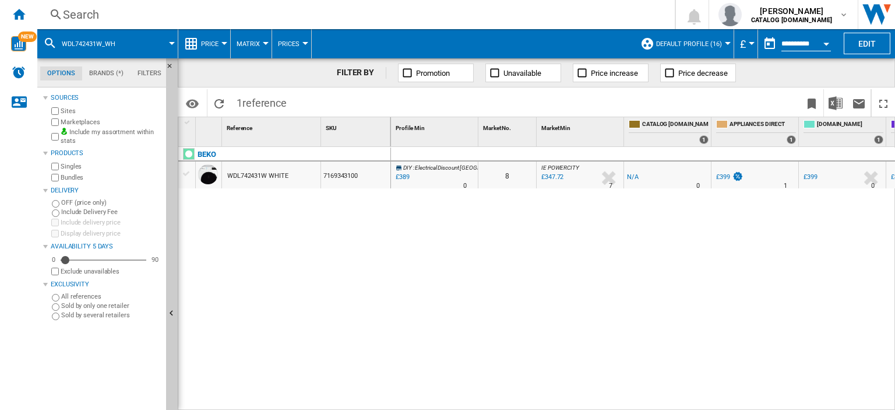
click at [68, 14] on div "Search" at bounding box center [354, 14] width 582 height 16
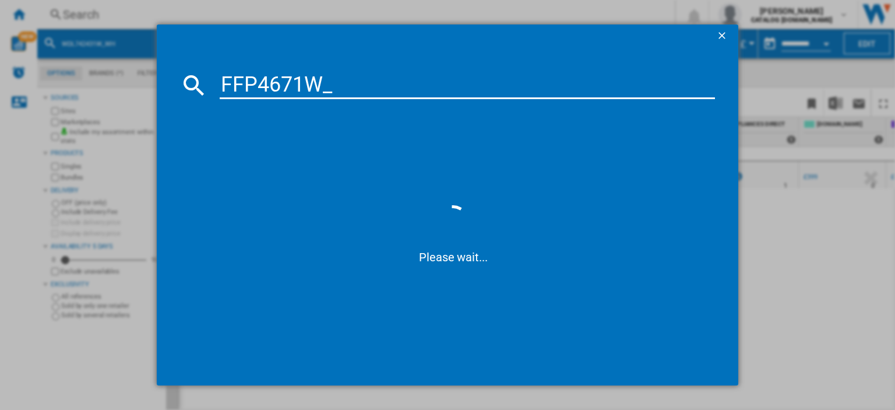
type input "FFP4671W"
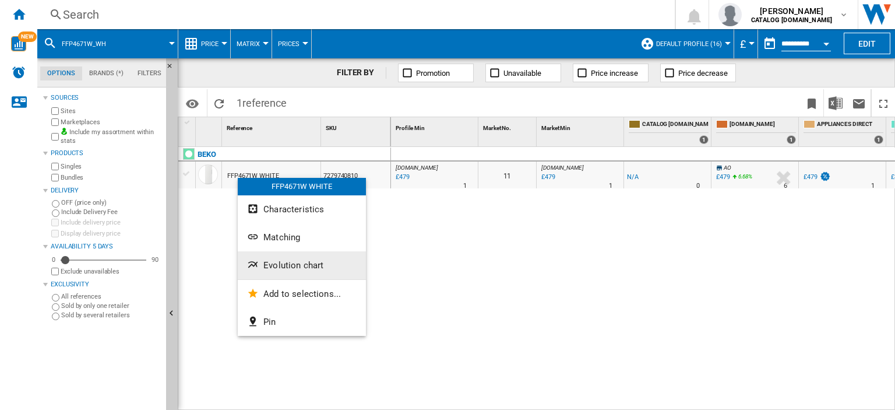
click at [297, 264] on span "Evolution chart" at bounding box center [294, 265] width 60 height 10
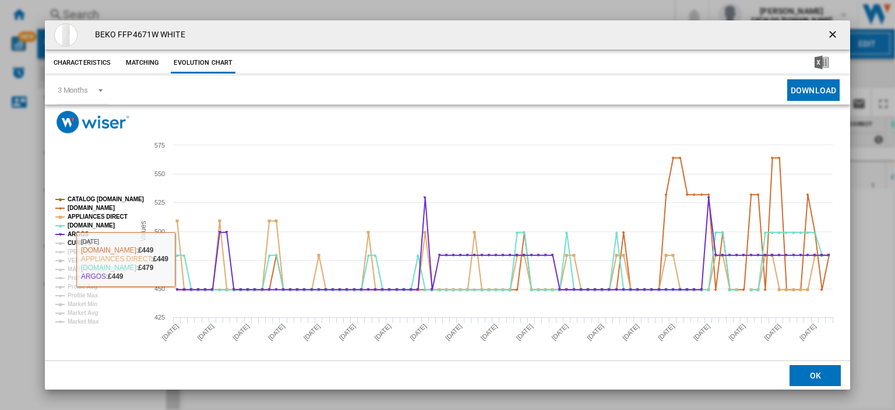
click at [84, 240] on tspan "CURRYS" at bounding box center [80, 243] width 24 height 6
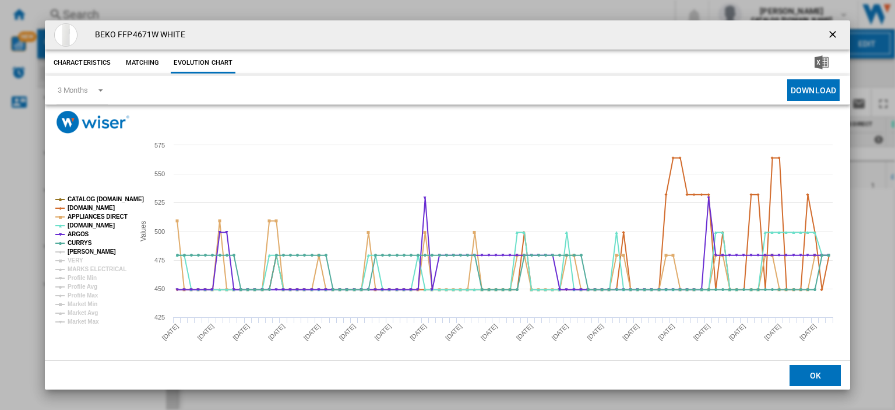
click at [84, 251] on tspan "[PERSON_NAME]" at bounding box center [92, 251] width 48 height 6
drag, startPoint x: 71, startPoint y: 261, endPoint x: 75, endPoint y: 265, distance: 6.2
click at [72, 261] on tspan "VERY" at bounding box center [76, 260] width 16 height 6
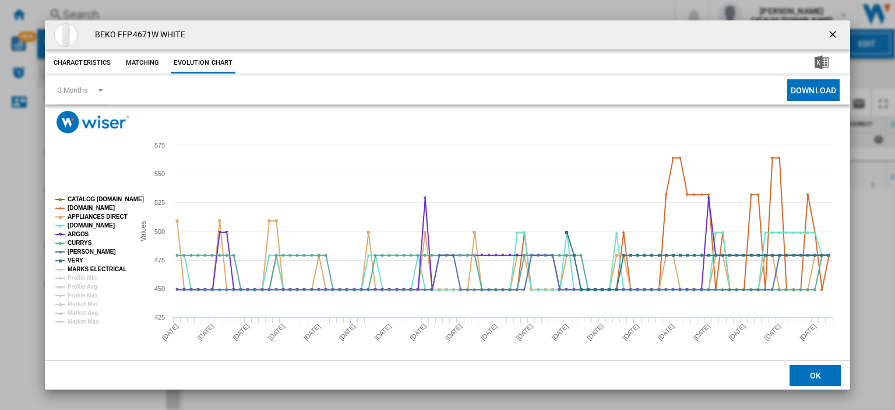
click at [82, 270] on tspan "MARKS ELECTRICAL" at bounding box center [97, 269] width 59 height 6
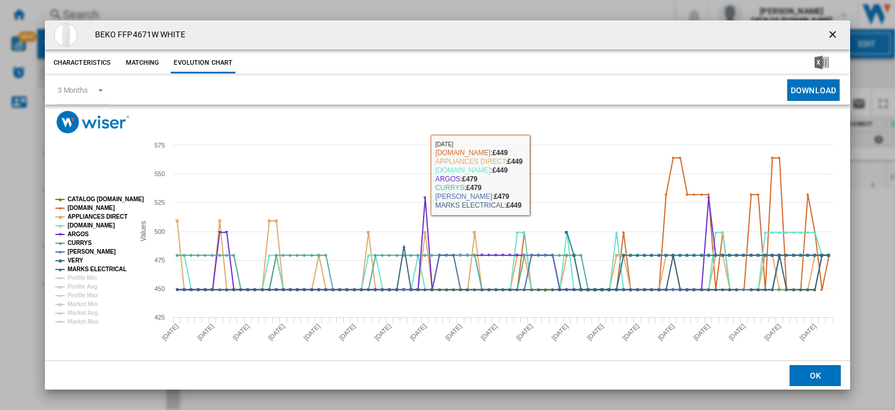
click at [827, 31] on ng-md-icon "getI18NText('BUTTONS.CLOSE_DIALOG')" at bounding box center [834, 36] width 14 height 14
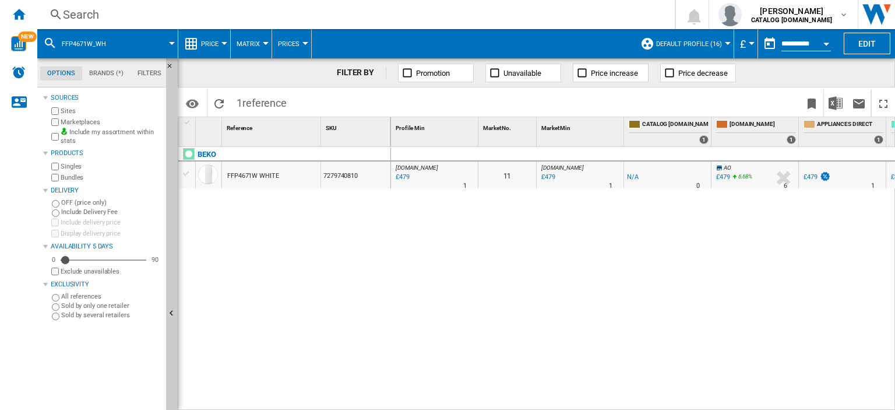
click at [79, 13] on div "Search" at bounding box center [354, 14] width 582 height 16
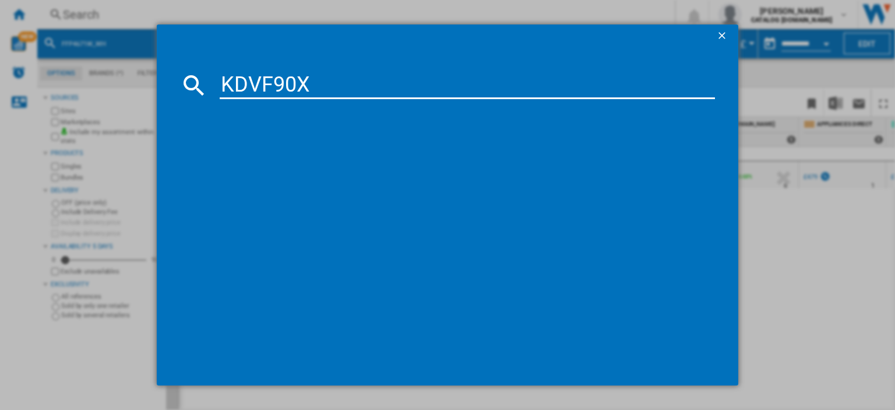
type input "KDVF90X"
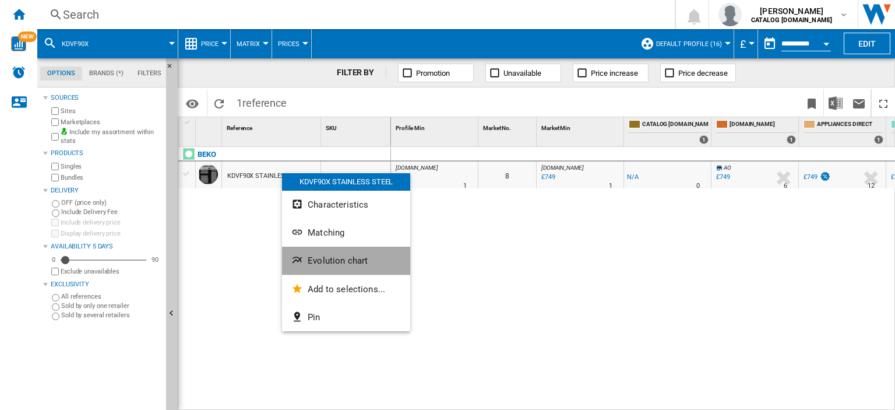
click at [338, 264] on span "Evolution chart" at bounding box center [338, 260] width 60 height 10
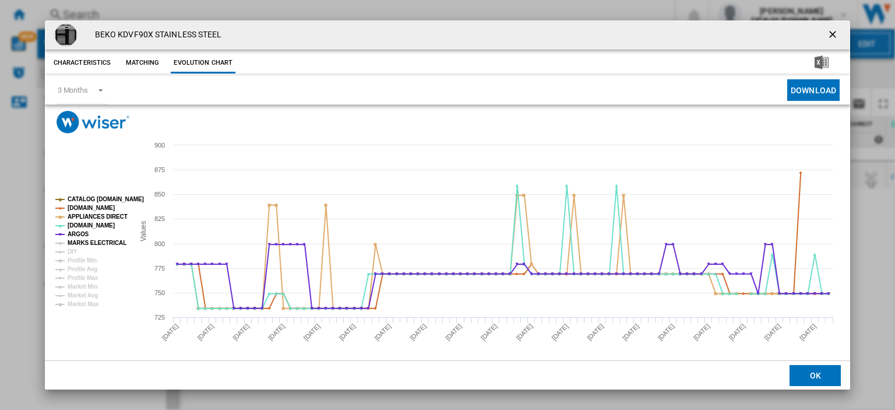
click at [82, 240] on tspan "MARKS ELECTRICAL" at bounding box center [97, 243] width 59 height 6
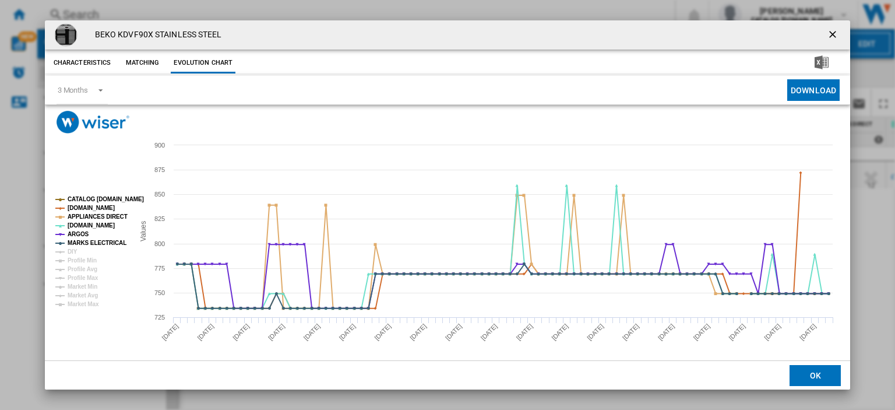
click at [828, 35] on ng-md-icon "getI18NText('BUTTONS.CLOSE_DIALOG')" at bounding box center [834, 36] width 14 height 14
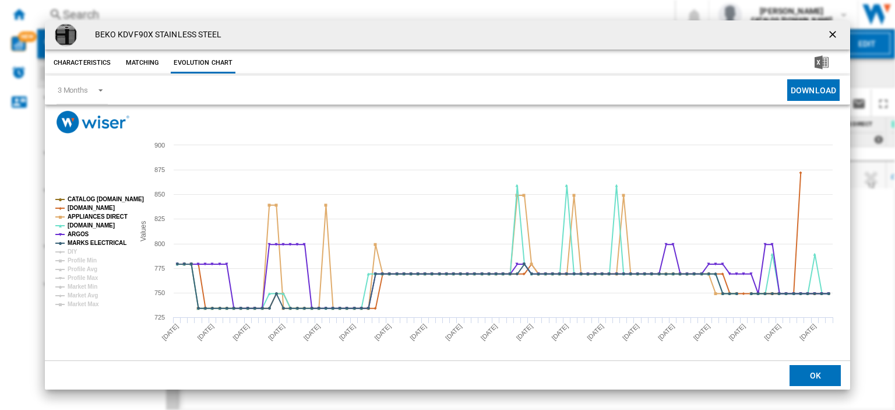
click at [827, 32] on ng-md-icon "getI18NText('BUTTONS.CLOSE_DIALOG')" at bounding box center [834, 36] width 14 height 14
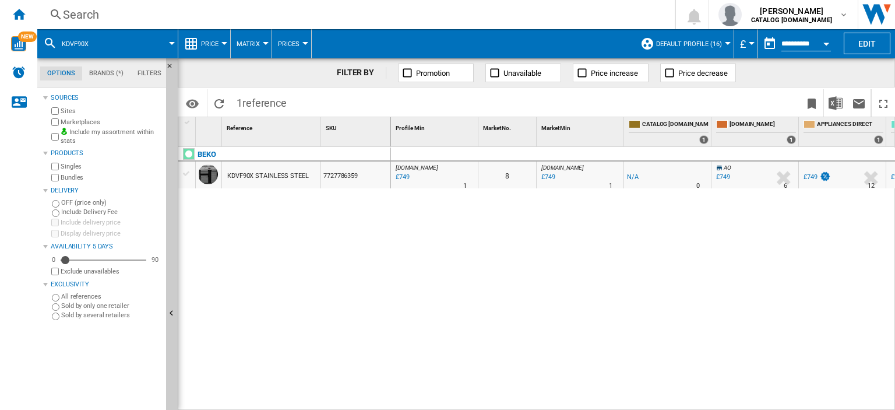
click at [81, 17] on div "Search" at bounding box center [354, 14] width 582 height 16
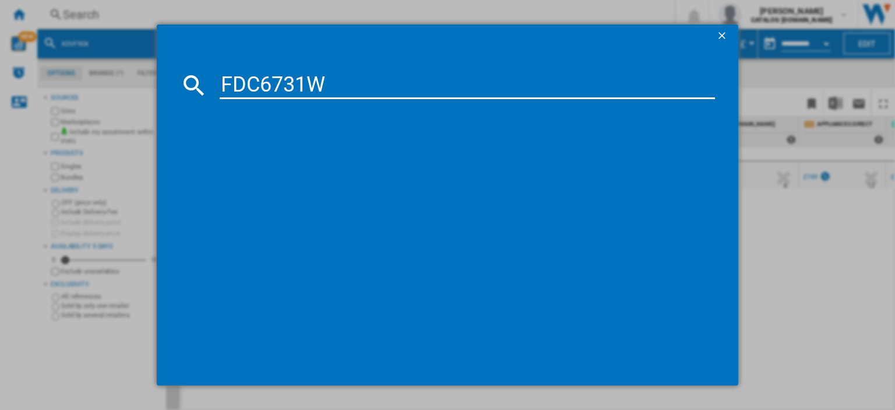
type input "FDC6731W"
click at [258, 157] on div "BEKO FDC6731W WHITE" at bounding box center [456, 161] width 484 height 12
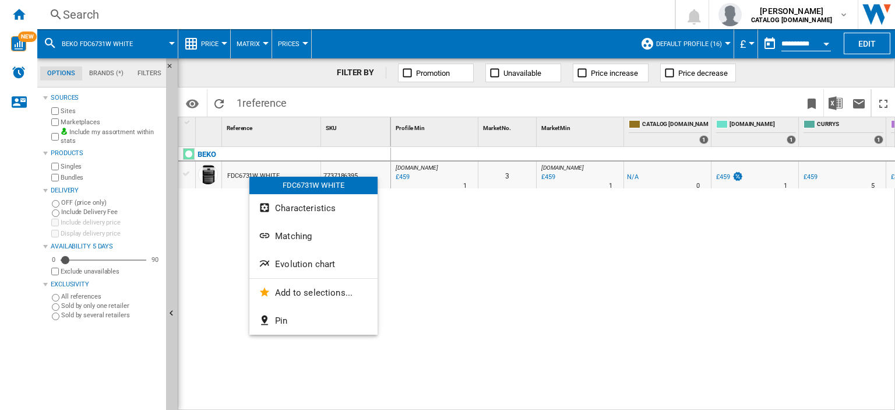
click at [285, 265] on span "Evolution chart" at bounding box center [305, 264] width 60 height 10
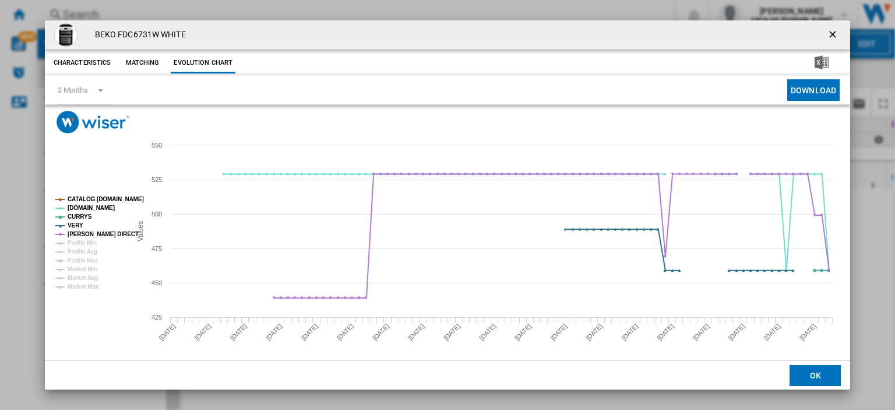
click at [831, 37] on ng-md-icon "getI18NText('BUTTONS.CLOSE_DIALOG')" at bounding box center [834, 36] width 14 height 14
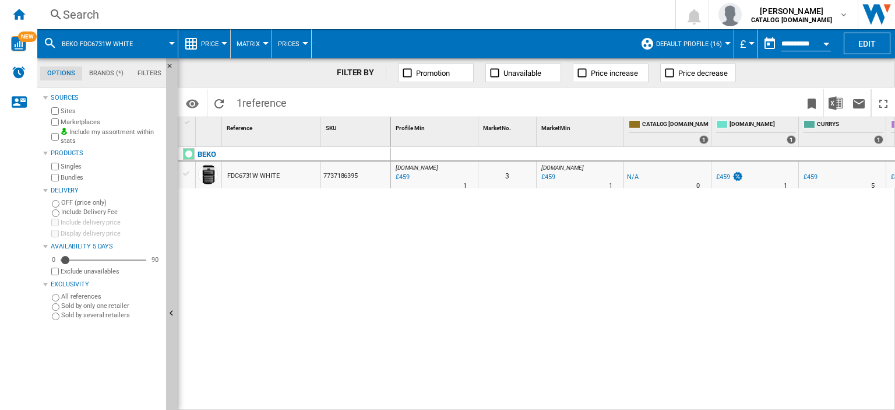
click at [80, 13] on div "Search" at bounding box center [354, 14] width 582 height 16
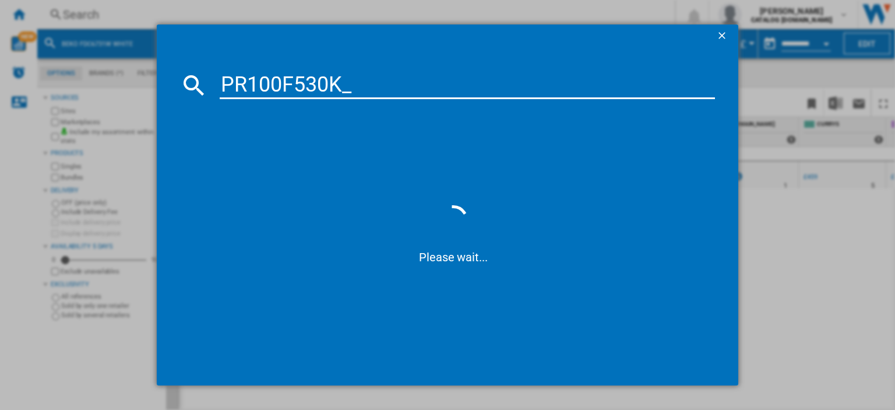
type input "PR100F530K"
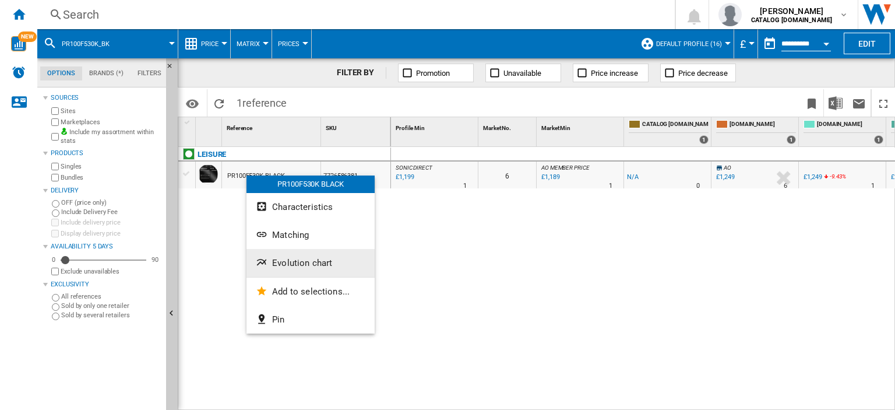
click at [305, 261] on span "Evolution chart" at bounding box center [302, 263] width 60 height 10
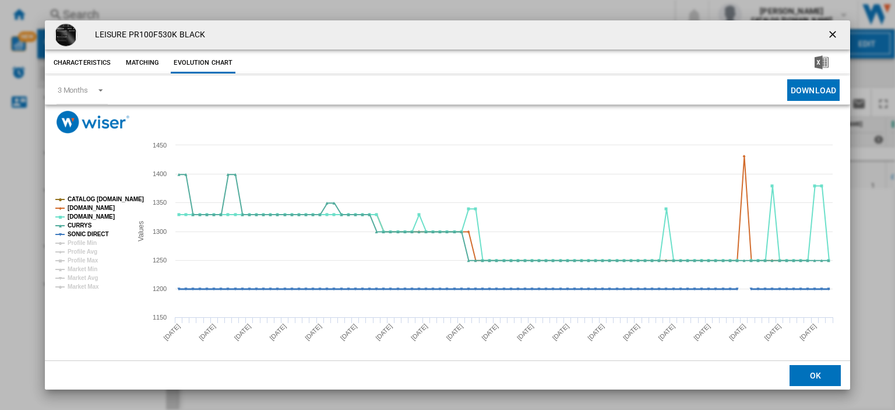
click at [87, 233] on tspan "SONIC DIRECT" at bounding box center [88, 234] width 41 height 6
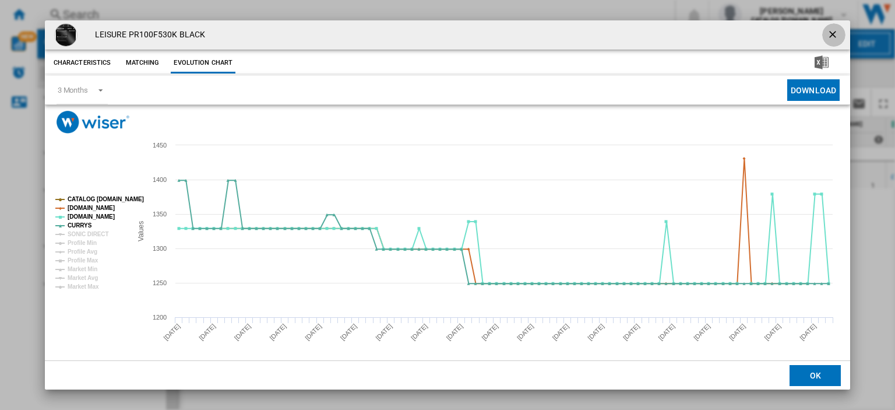
click at [827, 34] on ng-md-icon "getI18NText('BUTTONS.CLOSE_DIALOG')" at bounding box center [834, 36] width 14 height 14
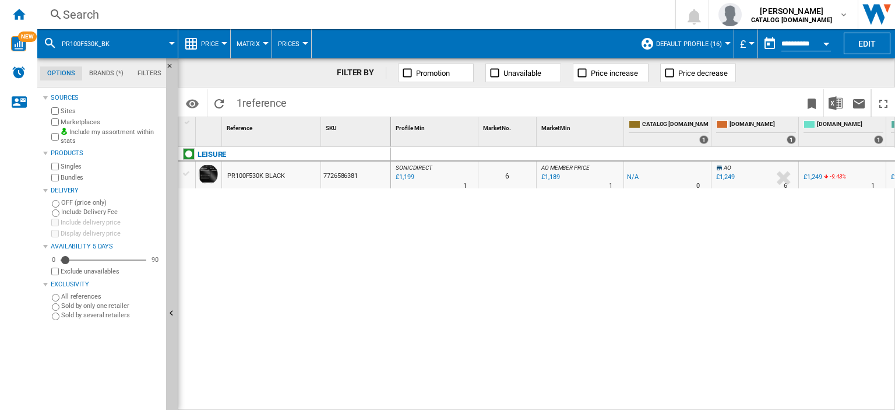
click at [78, 15] on div "Search" at bounding box center [354, 14] width 582 height 16
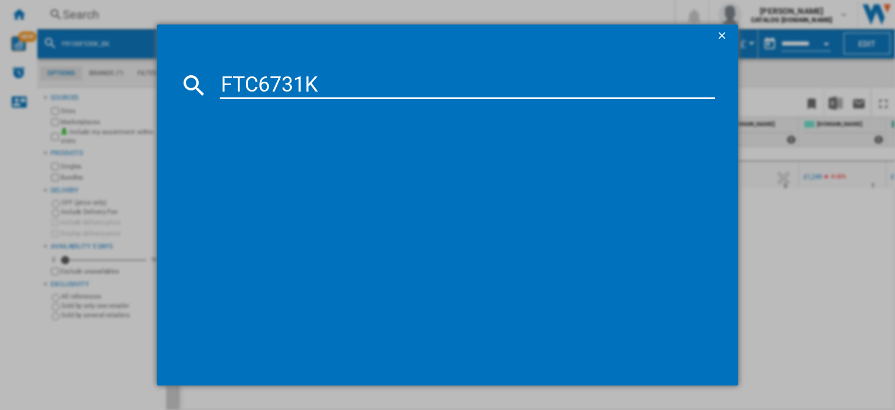
type input "FTC6731K"
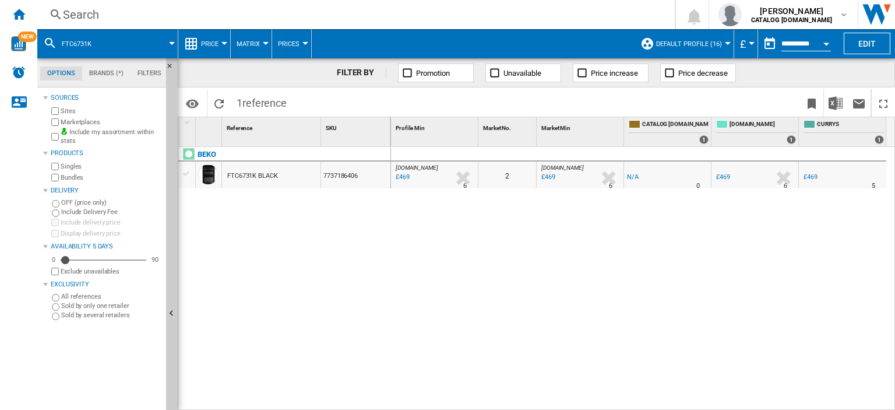
drag, startPoint x: 243, startPoint y: 167, endPoint x: 244, endPoint y: 173, distance: 5.9
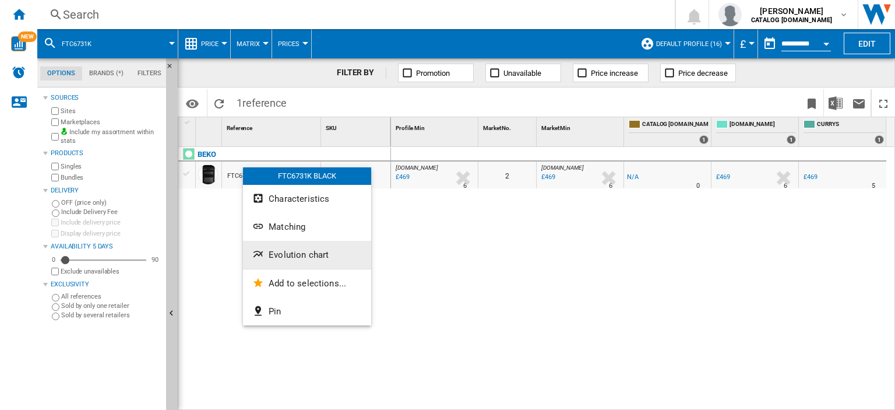
click at [283, 252] on span "Evolution chart" at bounding box center [299, 255] width 60 height 10
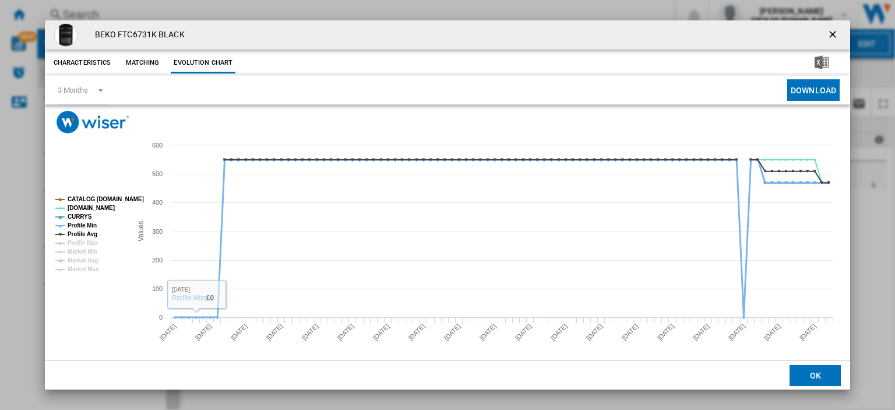
click at [80, 226] on tspan "Profile Min" at bounding box center [82, 225] width 29 height 6
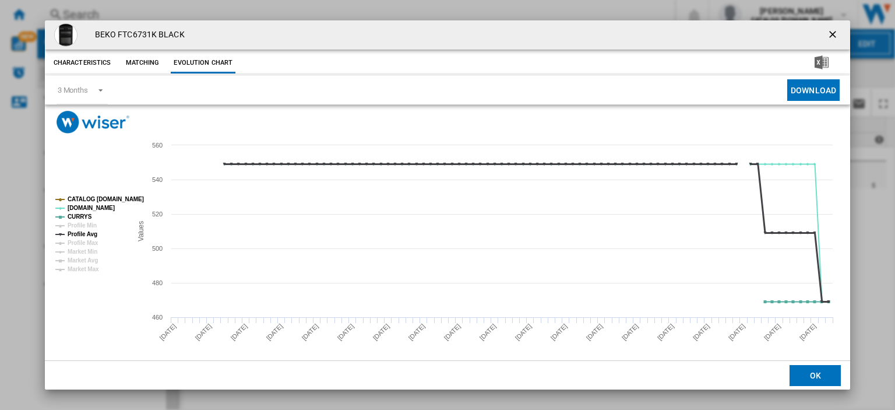
click at [81, 233] on tspan "Profile Avg" at bounding box center [83, 234] width 30 height 6
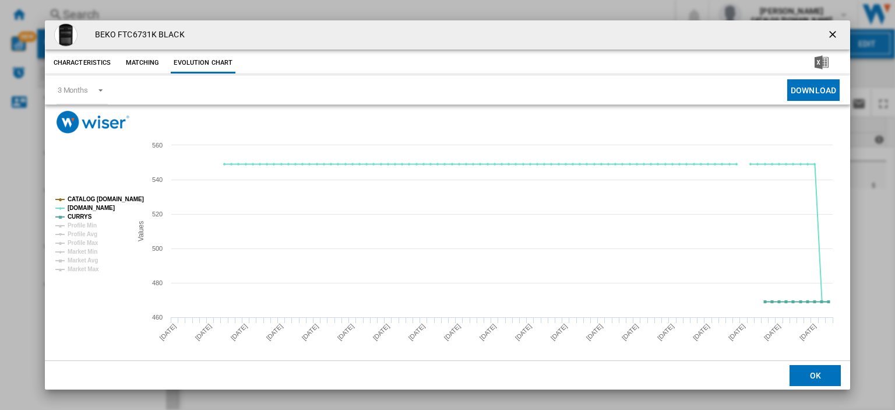
click at [827, 33] on ng-md-icon "getI18NText('BUTTONS.CLOSE_DIALOG')" at bounding box center [834, 36] width 14 height 14
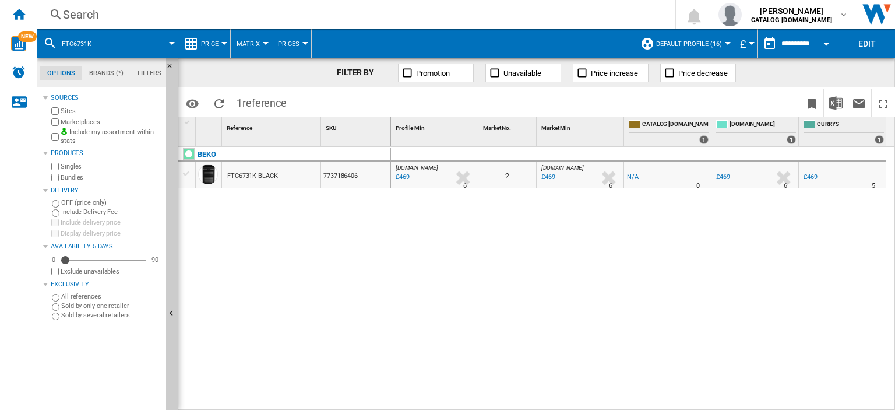
click at [82, 13] on div "Search" at bounding box center [354, 14] width 582 height 16
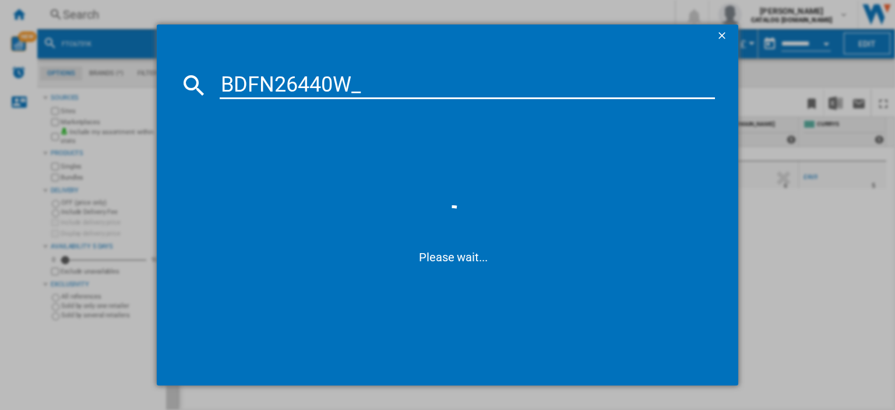
type input "BDFN26440W"
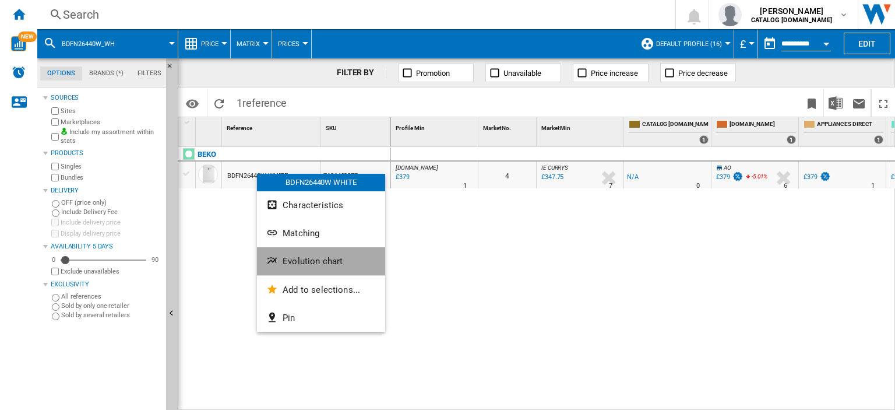
click at [299, 258] on span "Evolution chart" at bounding box center [313, 261] width 60 height 10
